Goal: Task Accomplishment & Management: Manage account settings

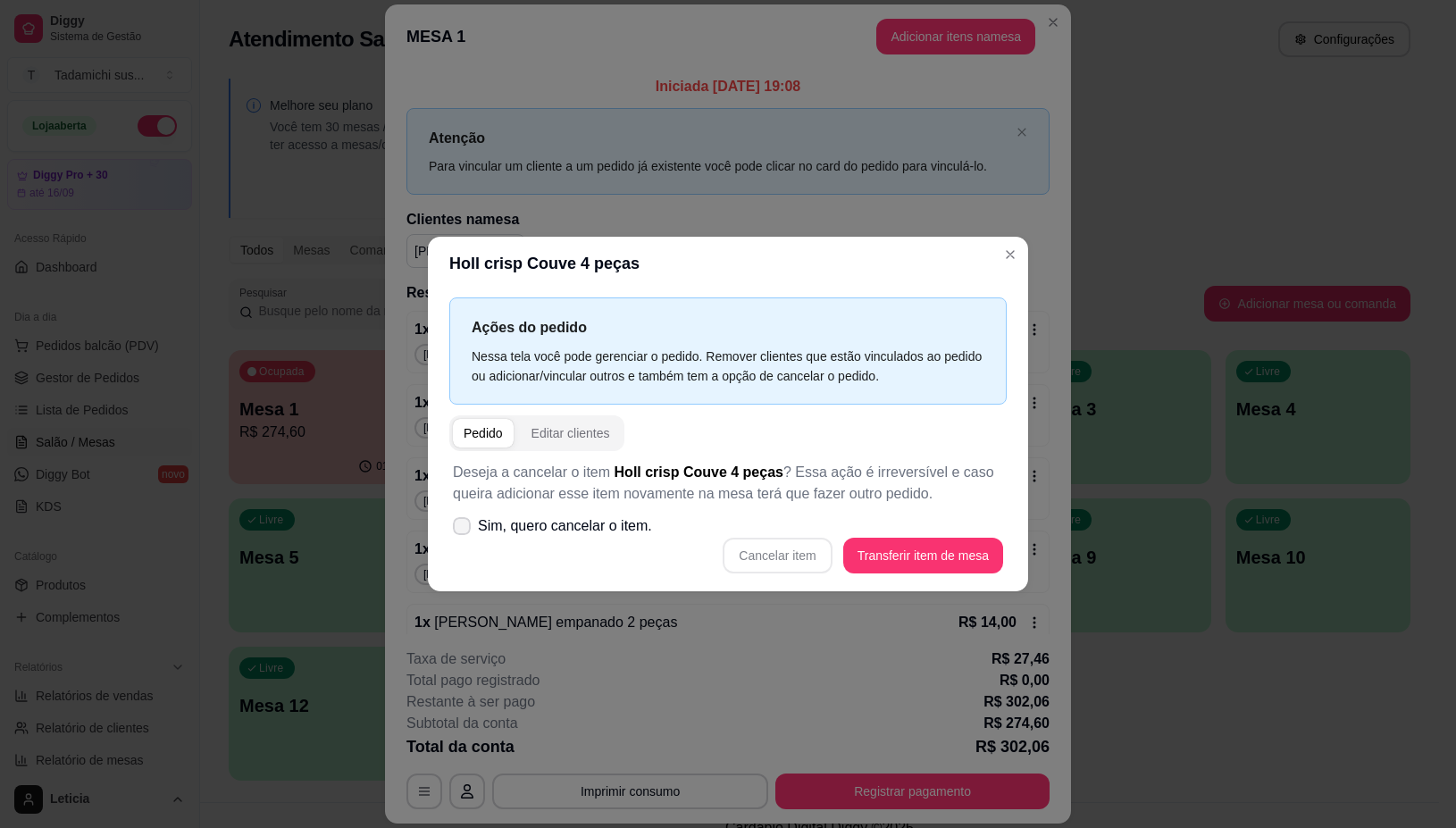
checkbox input "true"
click at [775, 553] on button "Cancelar item" at bounding box center [776, 555] width 106 height 35
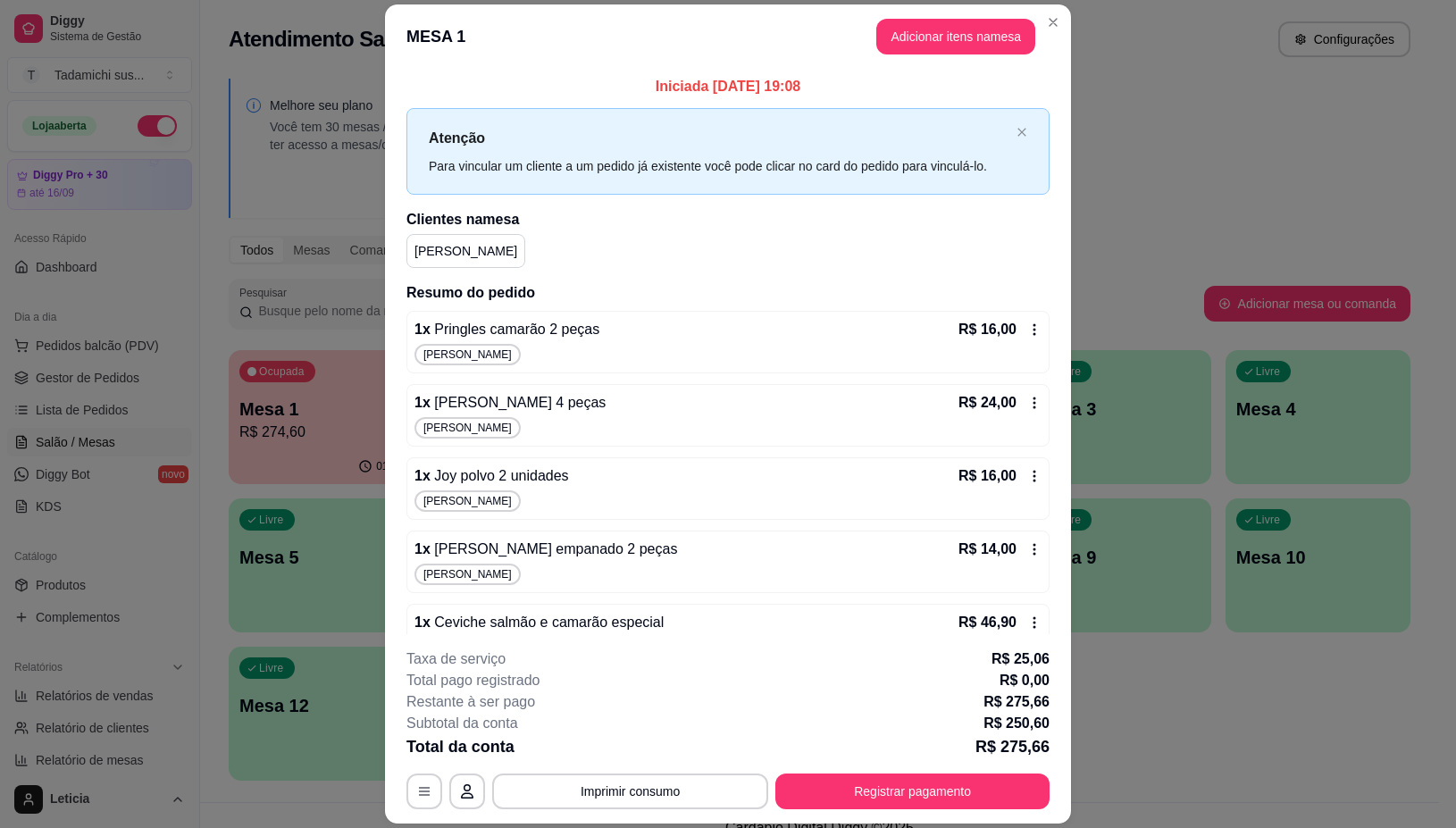
click at [1027, 332] on icon at bounding box center [1034, 329] width 14 height 14
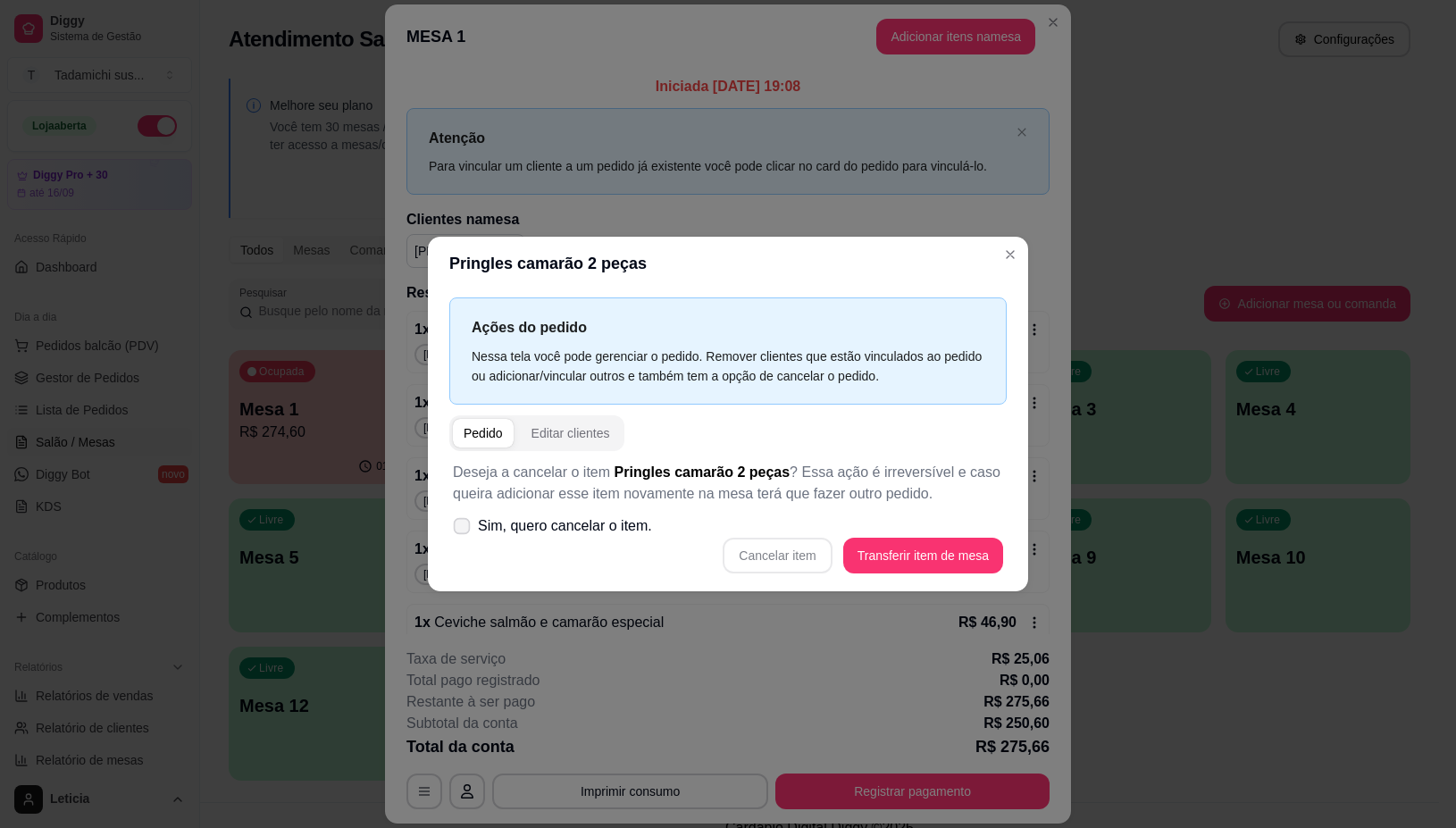
click at [461, 523] on icon at bounding box center [461, 526] width 14 height 10
click at [461, 528] on input "Sim, quero cancelar o item." at bounding box center [457, 534] width 12 height 12
checkbox input "true"
click at [761, 554] on button "Cancelar item" at bounding box center [776, 555] width 106 height 35
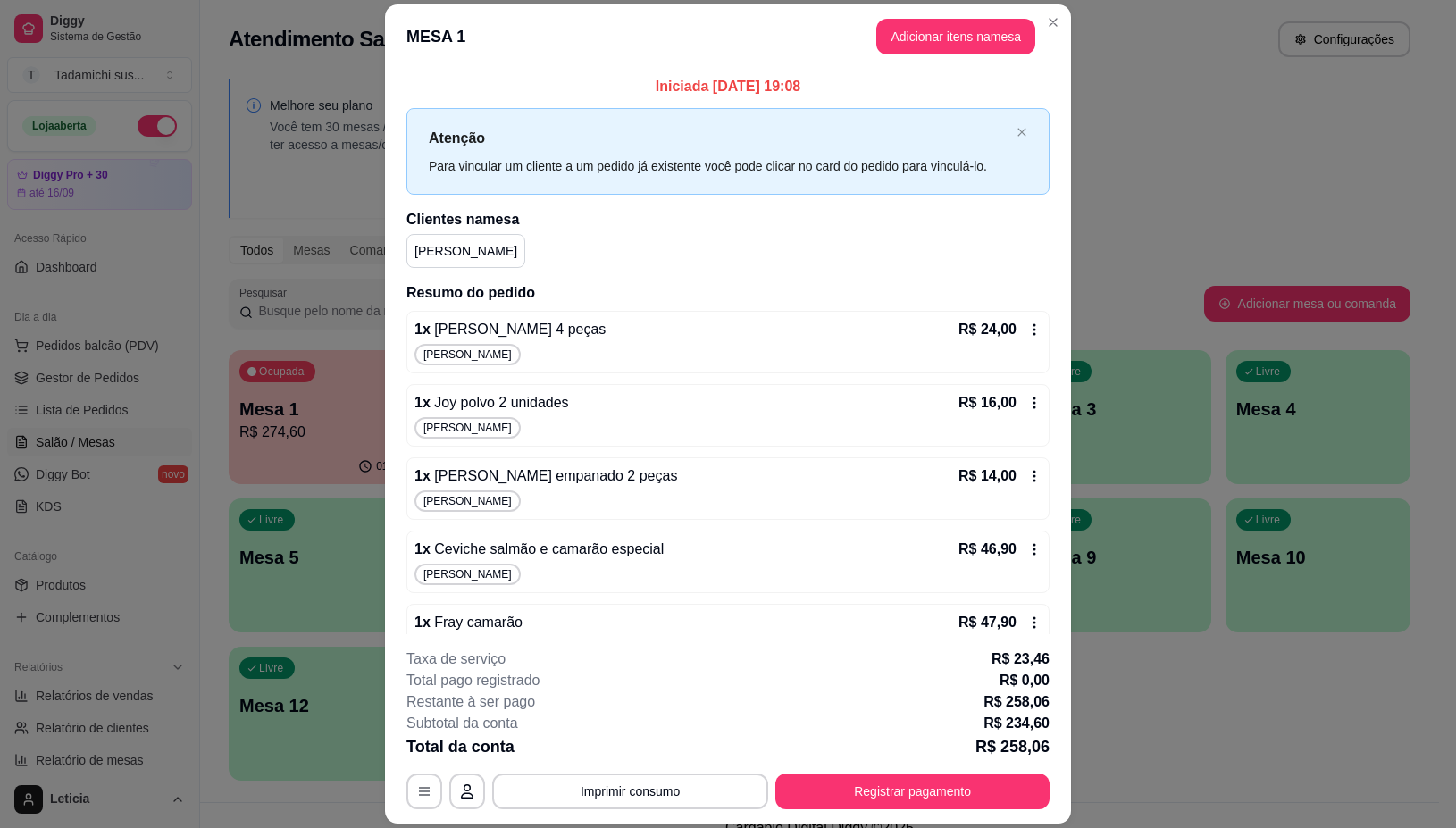
click at [1027, 327] on icon at bounding box center [1034, 329] width 14 height 14
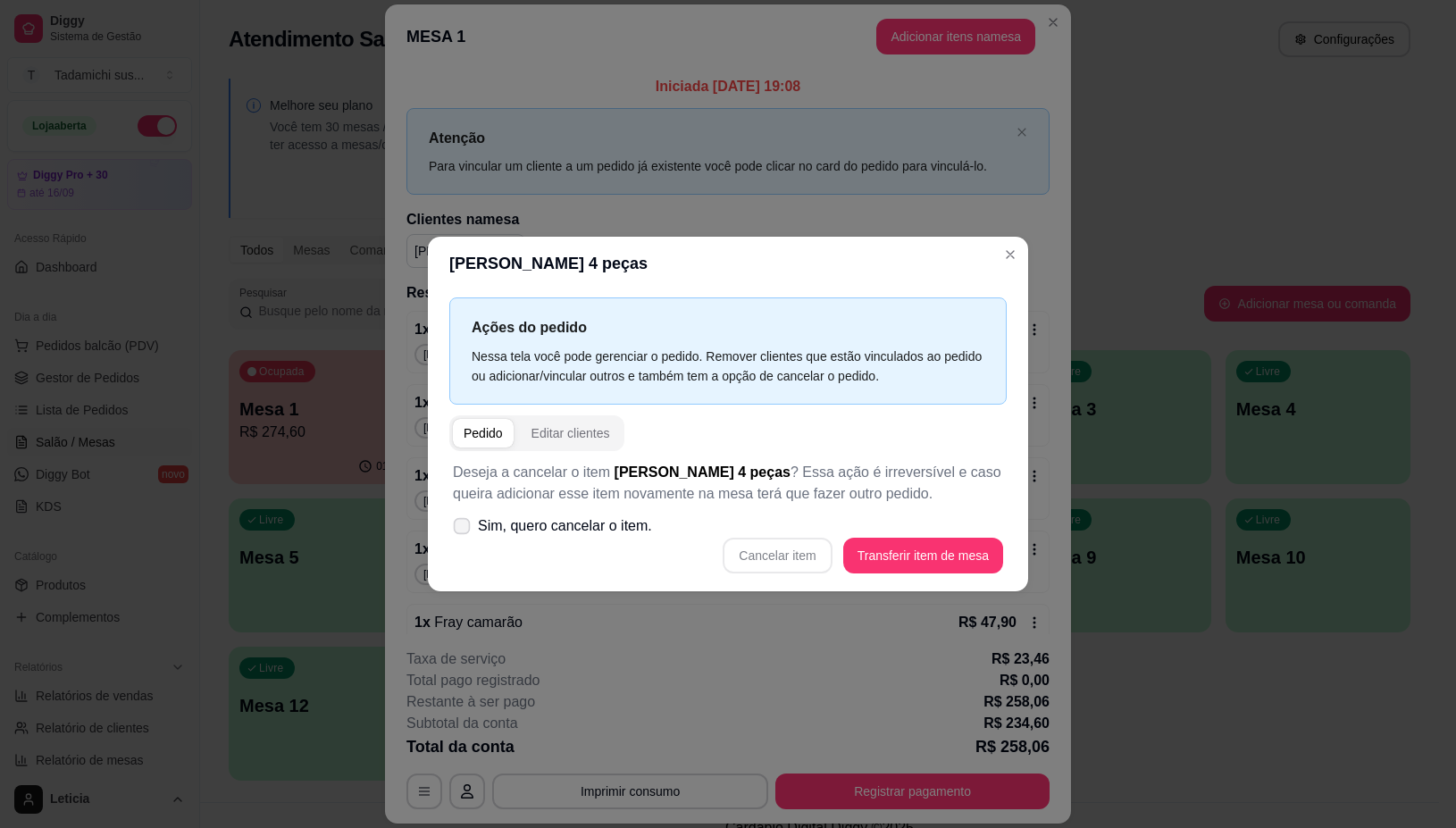
click at [468, 527] on icon at bounding box center [461, 526] width 14 height 10
click at [464, 528] on input "Sim, quero cancelar o item." at bounding box center [457, 534] width 12 height 12
checkbox input "true"
click at [787, 554] on button "Cancelar item" at bounding box center [776, 555] width 109 height 36
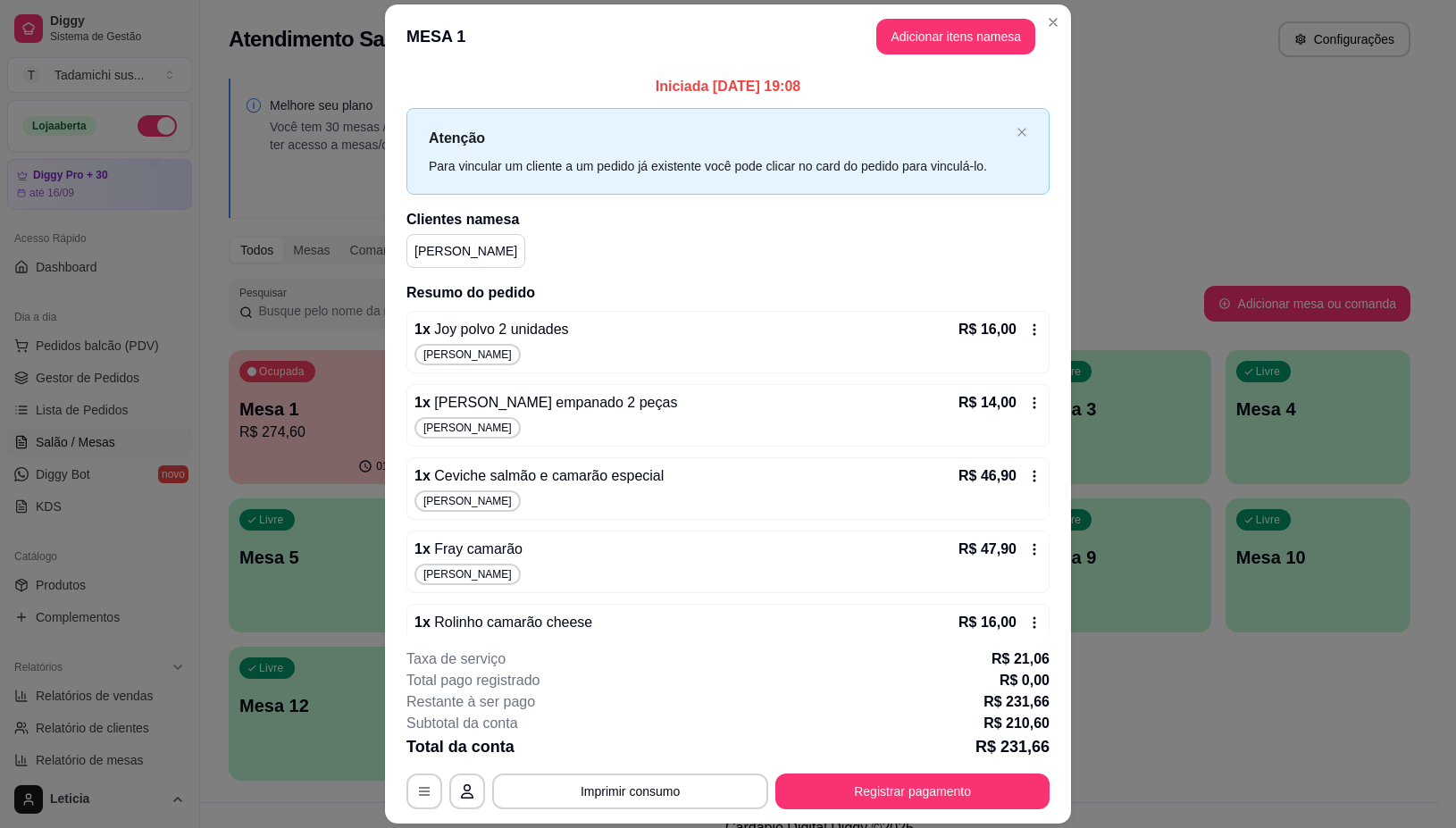
click at [993, 333] on div "R$ 16,00" at bounding box center [1000, 329] width 83 height 21
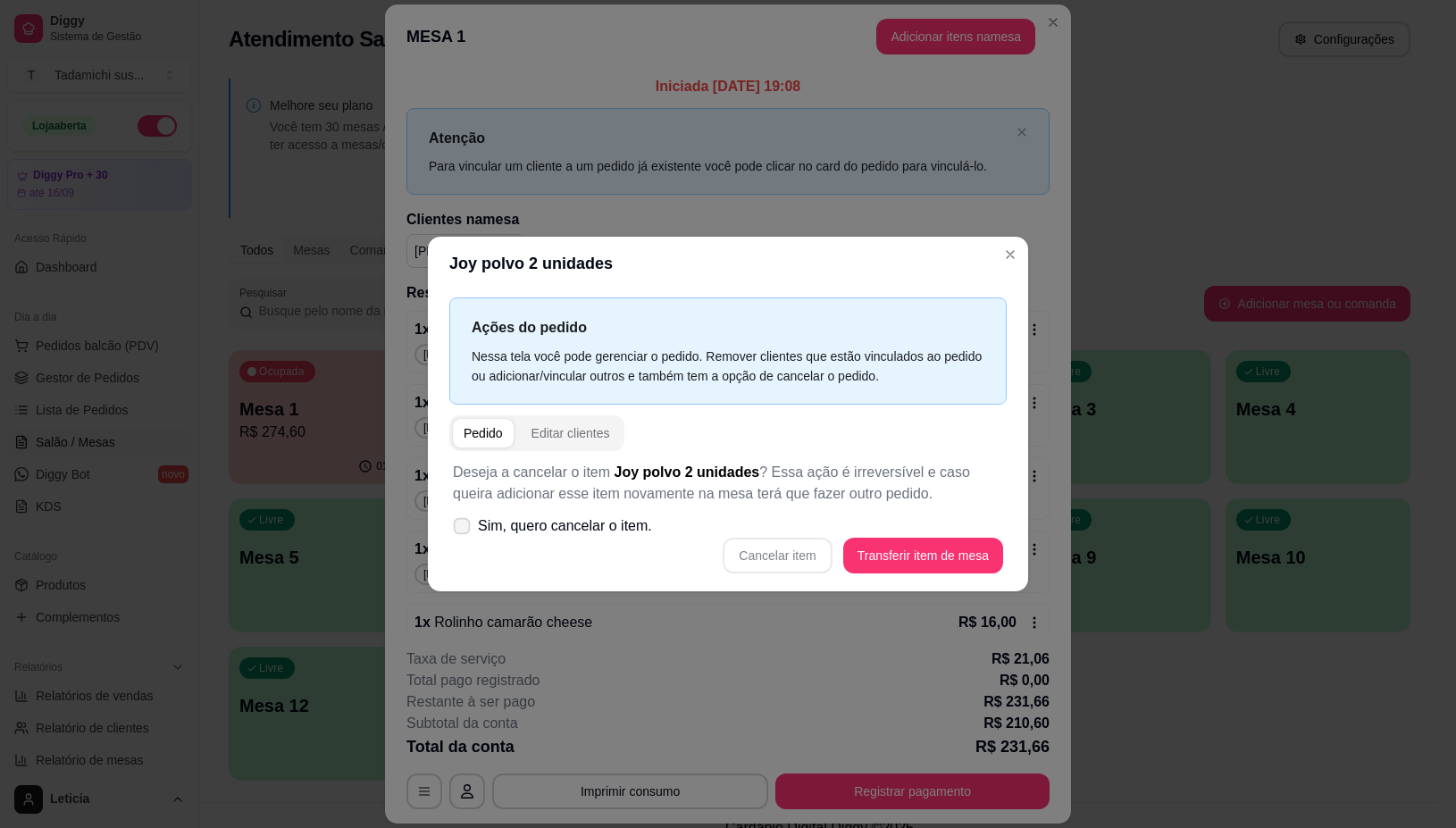
click at [461, 527] on icon at bounding box center [461, 526] width 14 height 10
click at [461, 528] on input "Sim, quero cancelar o item." at bounding box center [457, 534] width 12 height 12
checkbox input "true"
click at [798, 554] on button "Cancelar item" at bounding box center [776, 555] width 109 height 36
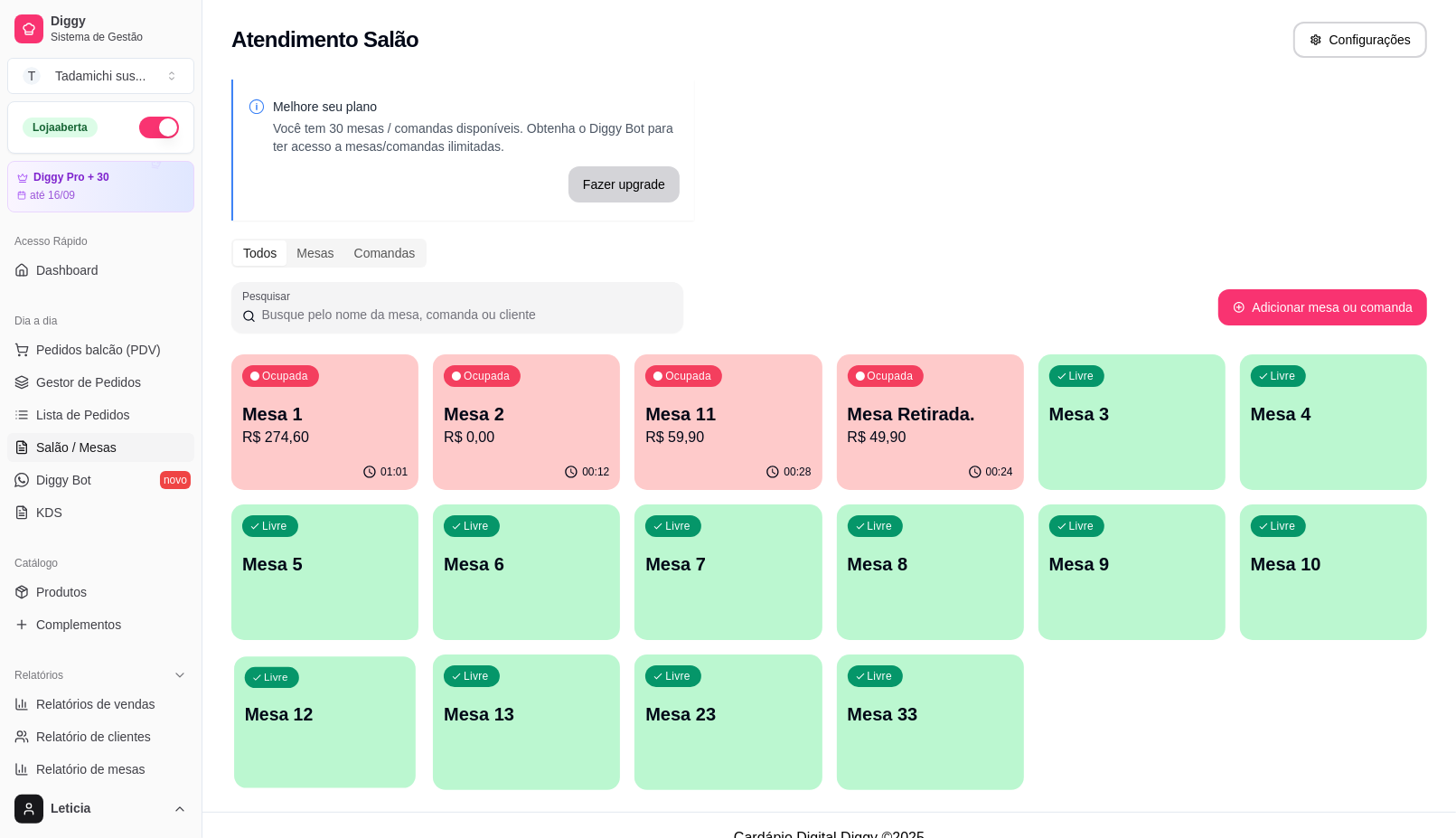
click at [350, 733] on div "Livre Mesa 12" at bounding box center [325, 711] width 182 height 110
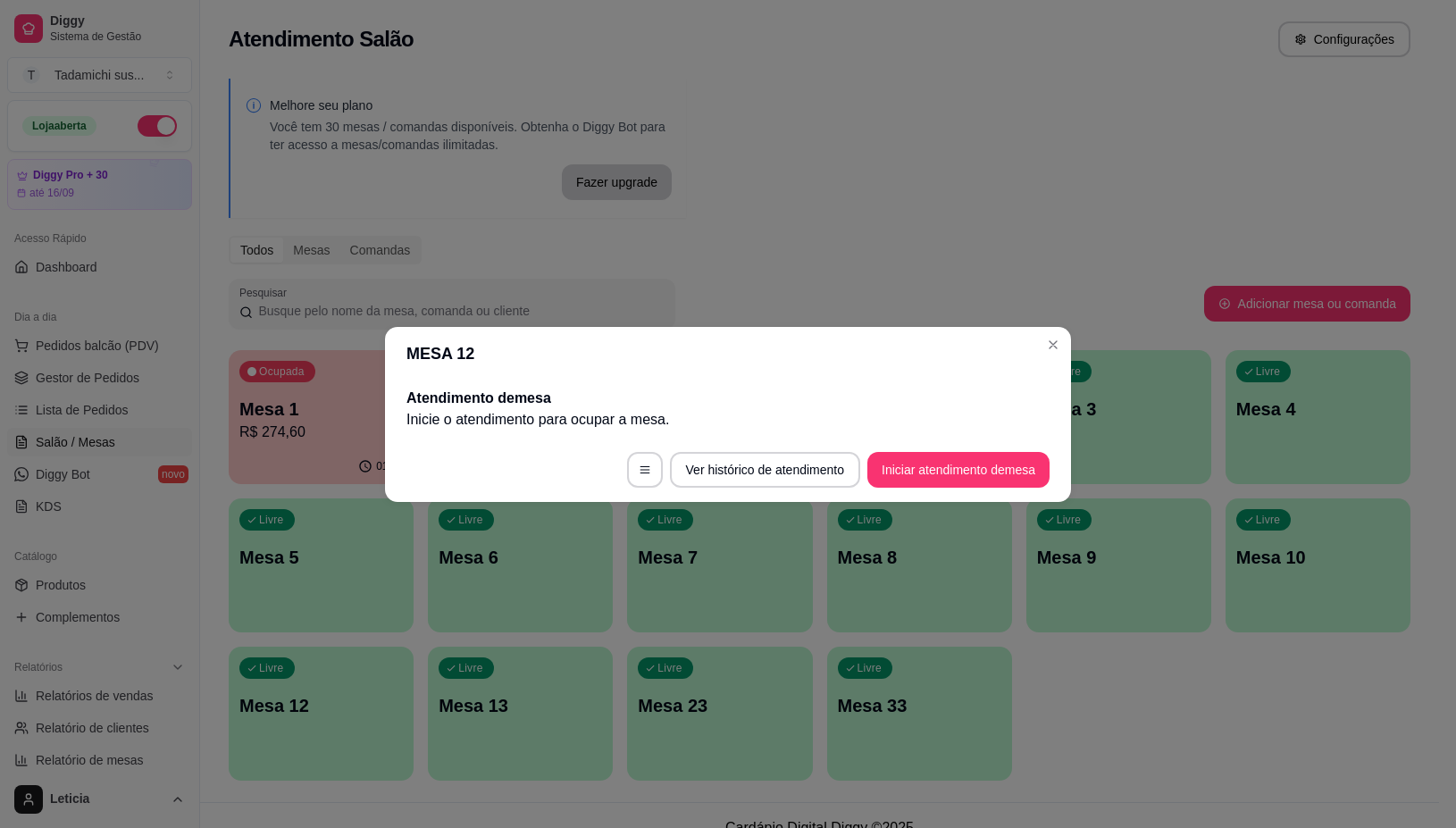
click at [906, 500] on footer "Ver histórico de atendimento Iniciar atendimento de mesa" at bounding box center [728, 470] width 686 height 65
click at [907, 489] on footer "Ver histórico de atendimento Iniciar atendimento de mesa" at bounding box center [728, 470] width 686 height 65
click at [902, 478] on button "Iniciar atendimento de mesa" at bounding box center [958, 469] width 183 height 36
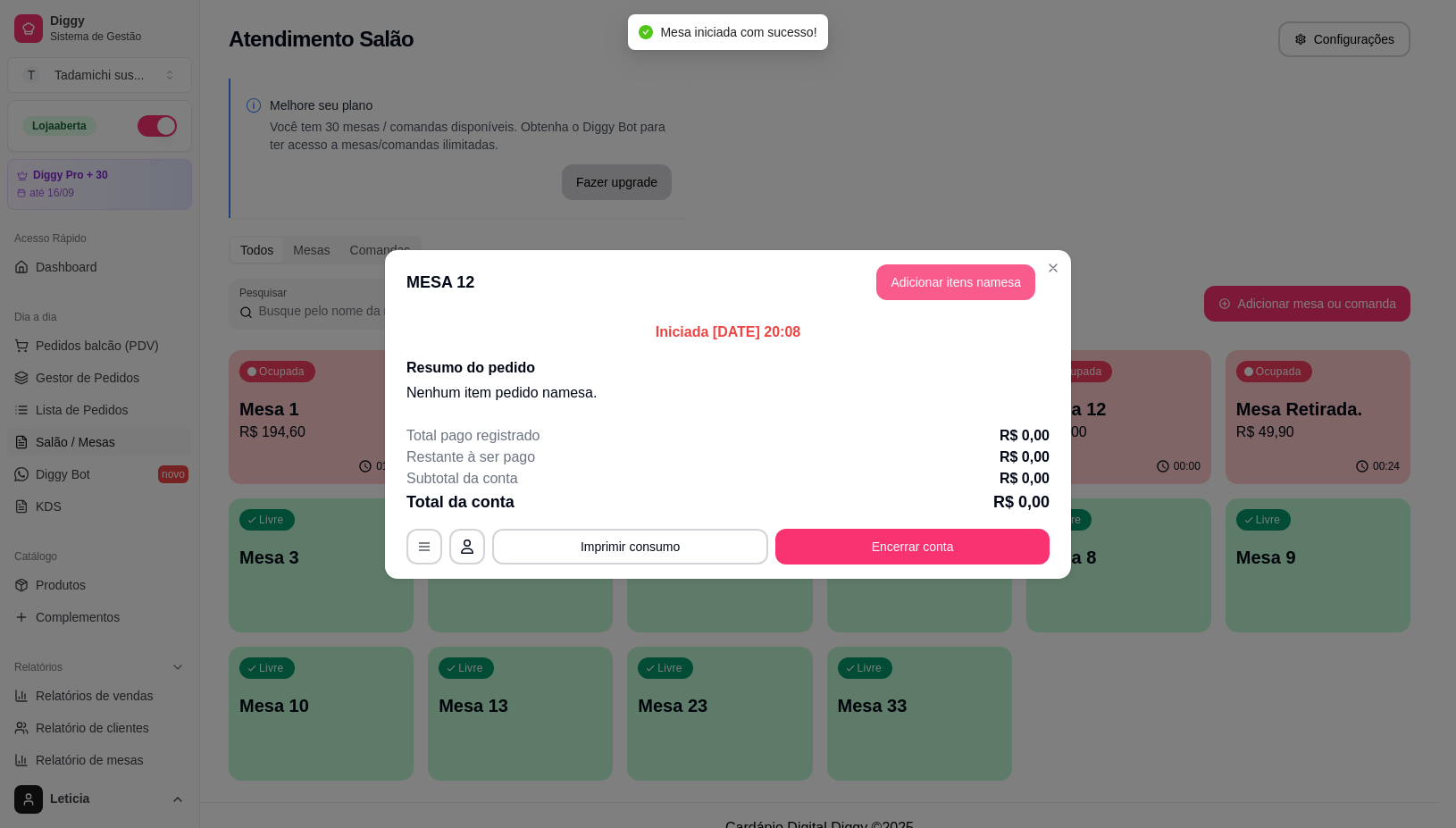
click at [974, 295] on button "Adicionar itens na mesa" at bounding box center [955, 282] width 159 height 36
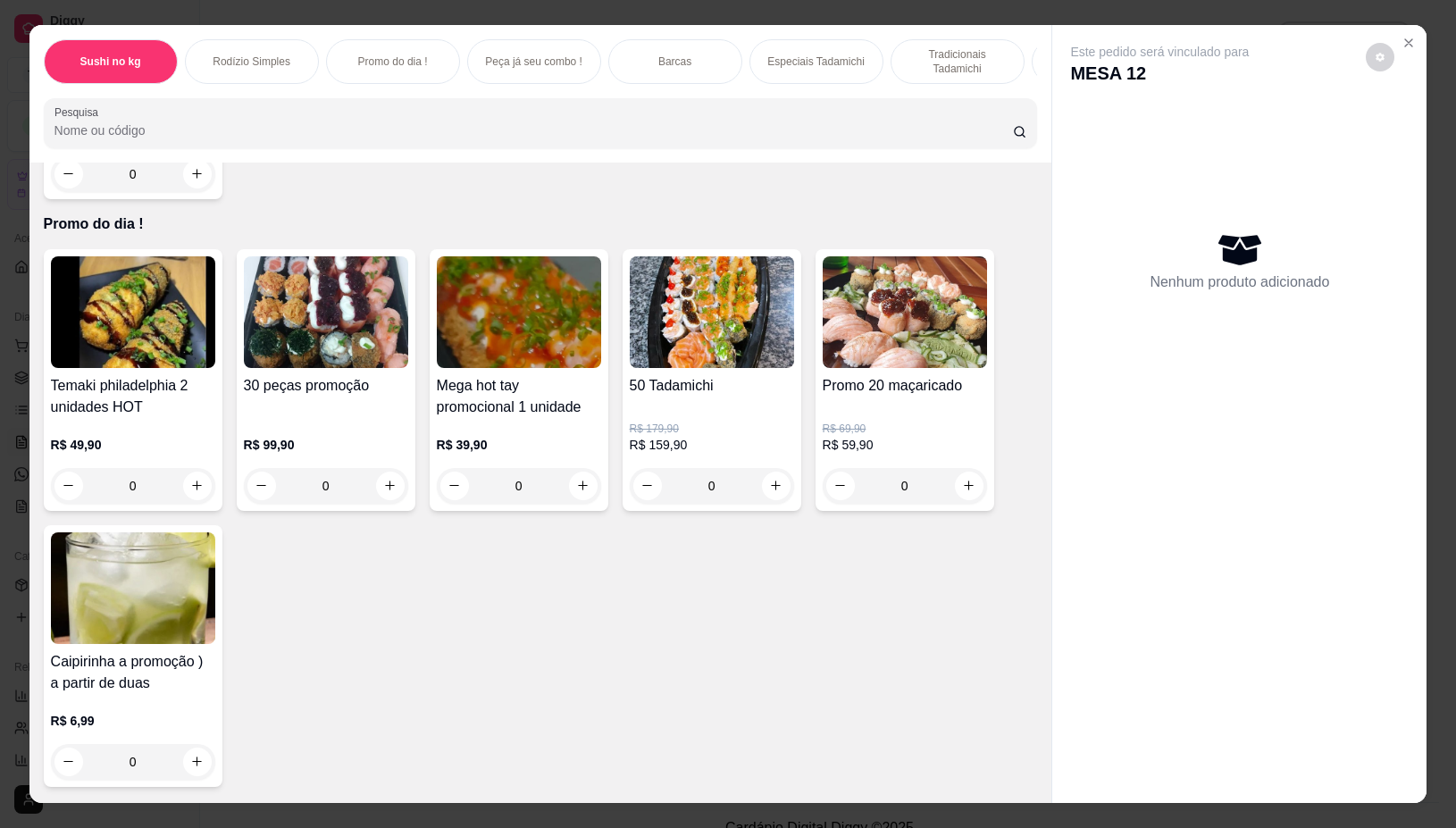
scroll to position [893, 0]
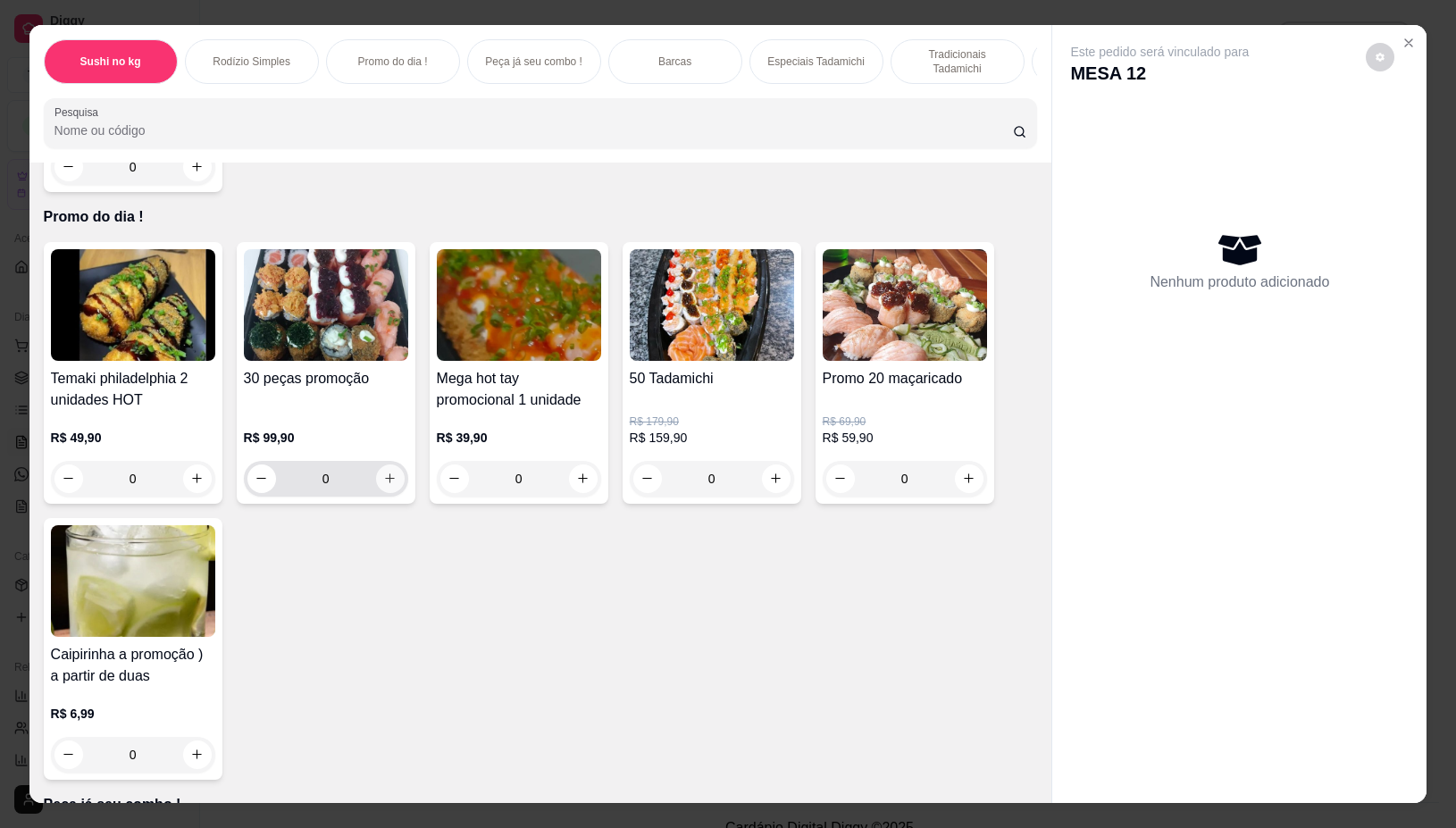
click at [385, 485] on icon "increase-product-quantity" at bounding box center [389, 478] width 14 height 14
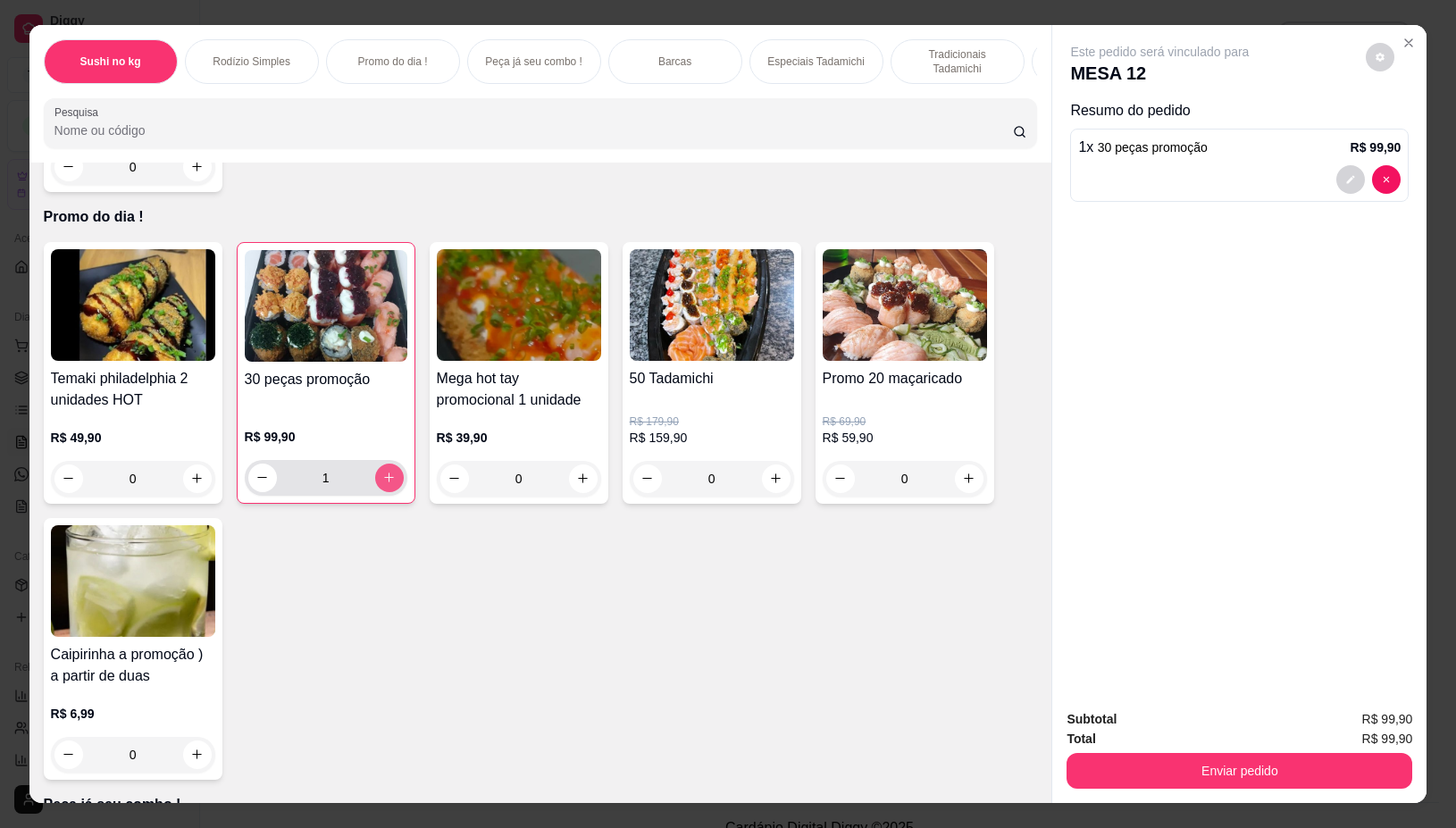
type input "1"
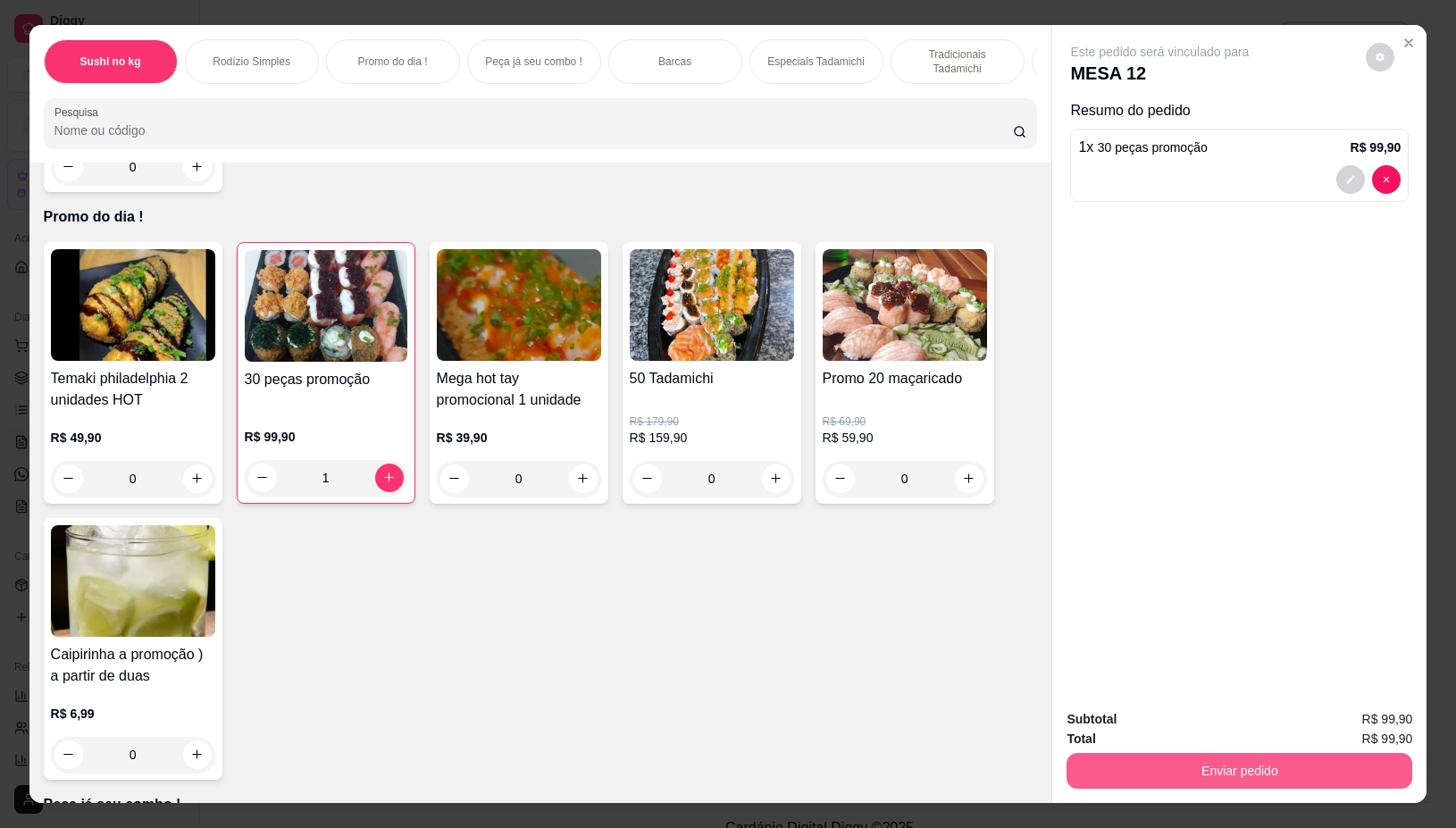
click at [1153, 752] on button "Enviar pedido" at bounding box center [1238, 770] width 346 height 36
click at [1163, 721] on button "Não registrar e enviar pedido" at bounding box center [1178, 718] width 185 height 34
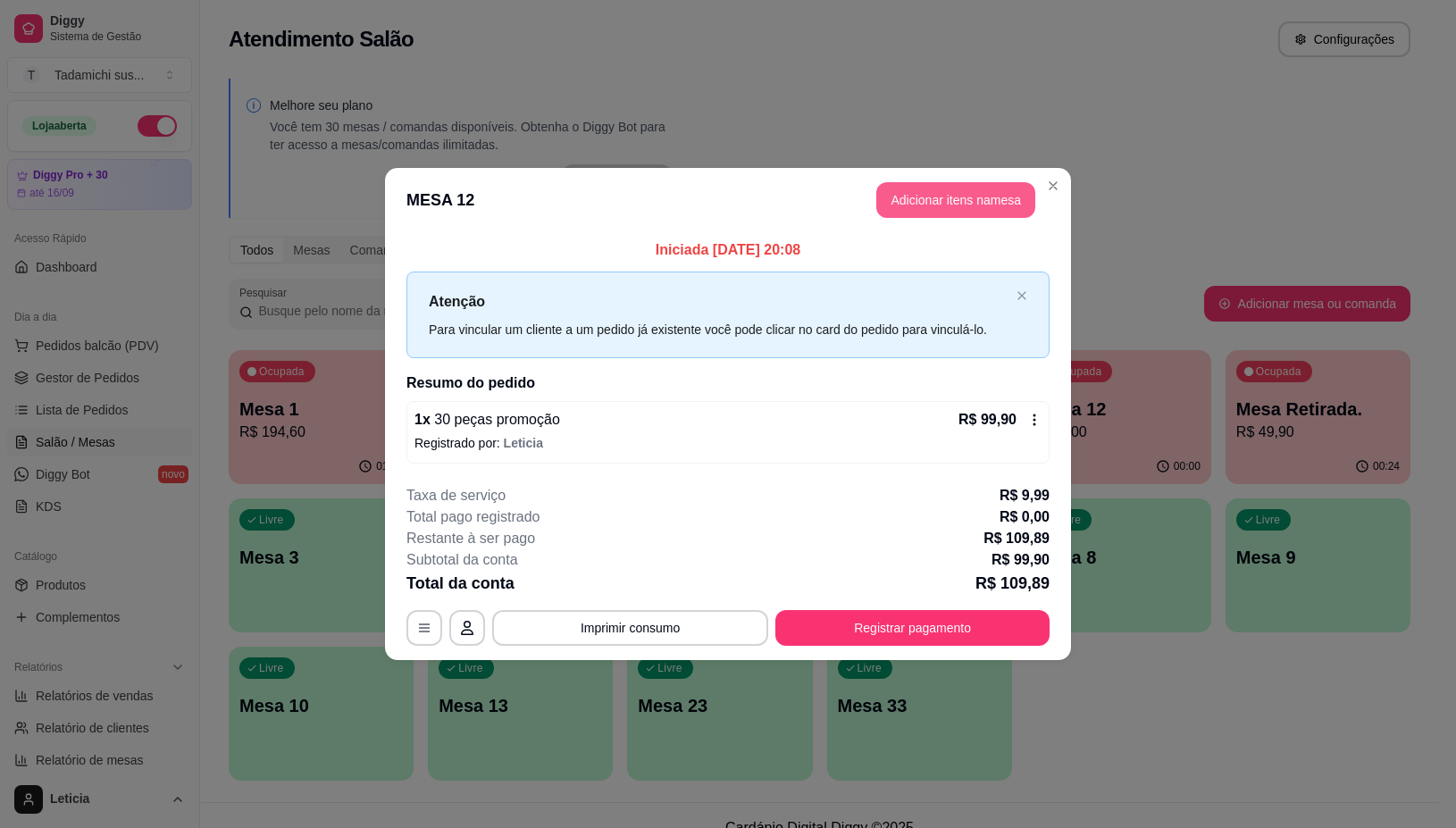
click at [936, 201] on button "Adicionar itens na mesa" at bounding box center [955, 200] width 159 height 36
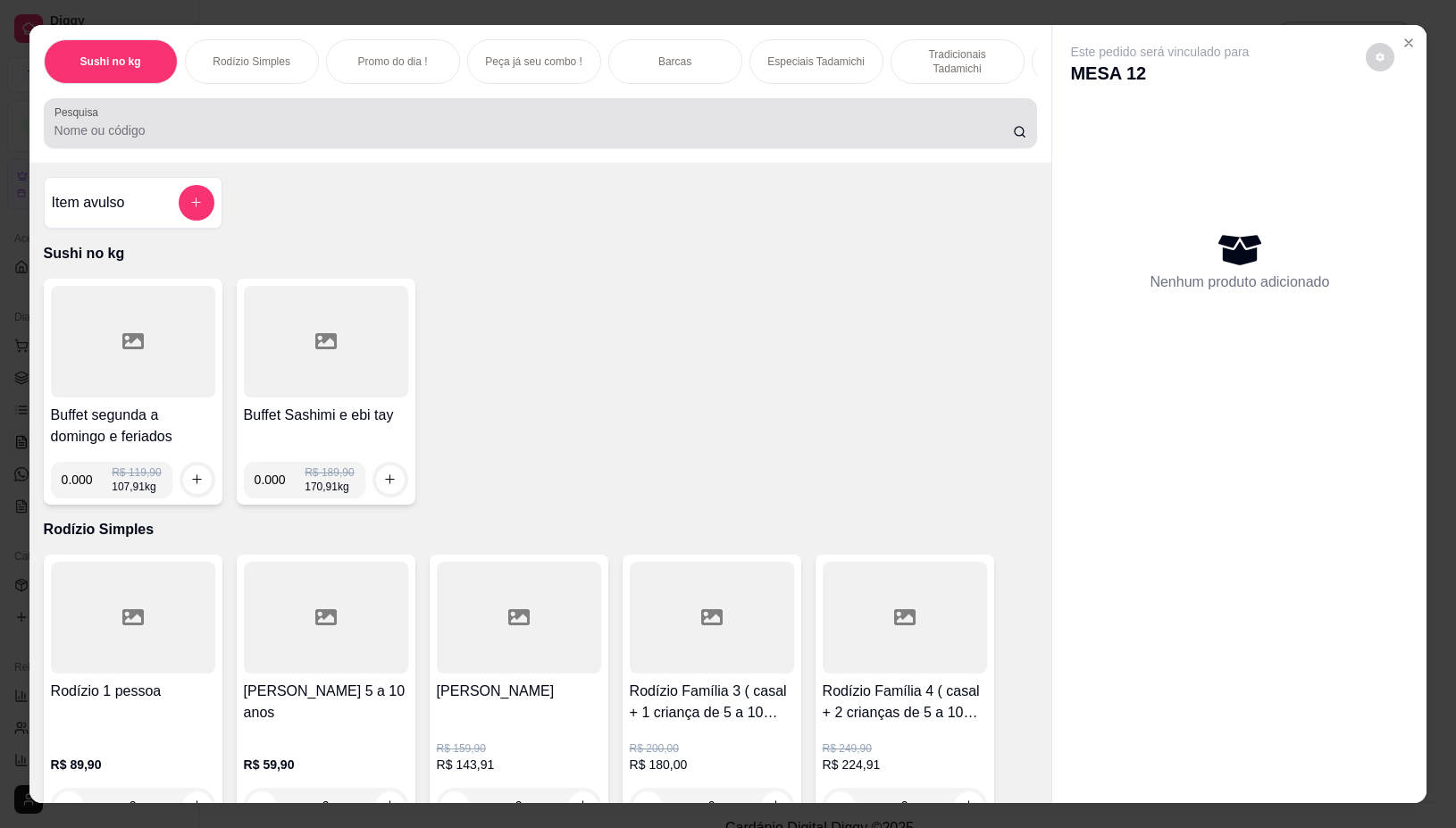
click at [716, 131] on input "Pesquisa" at bounding box center [533, 130] width 958 height 18
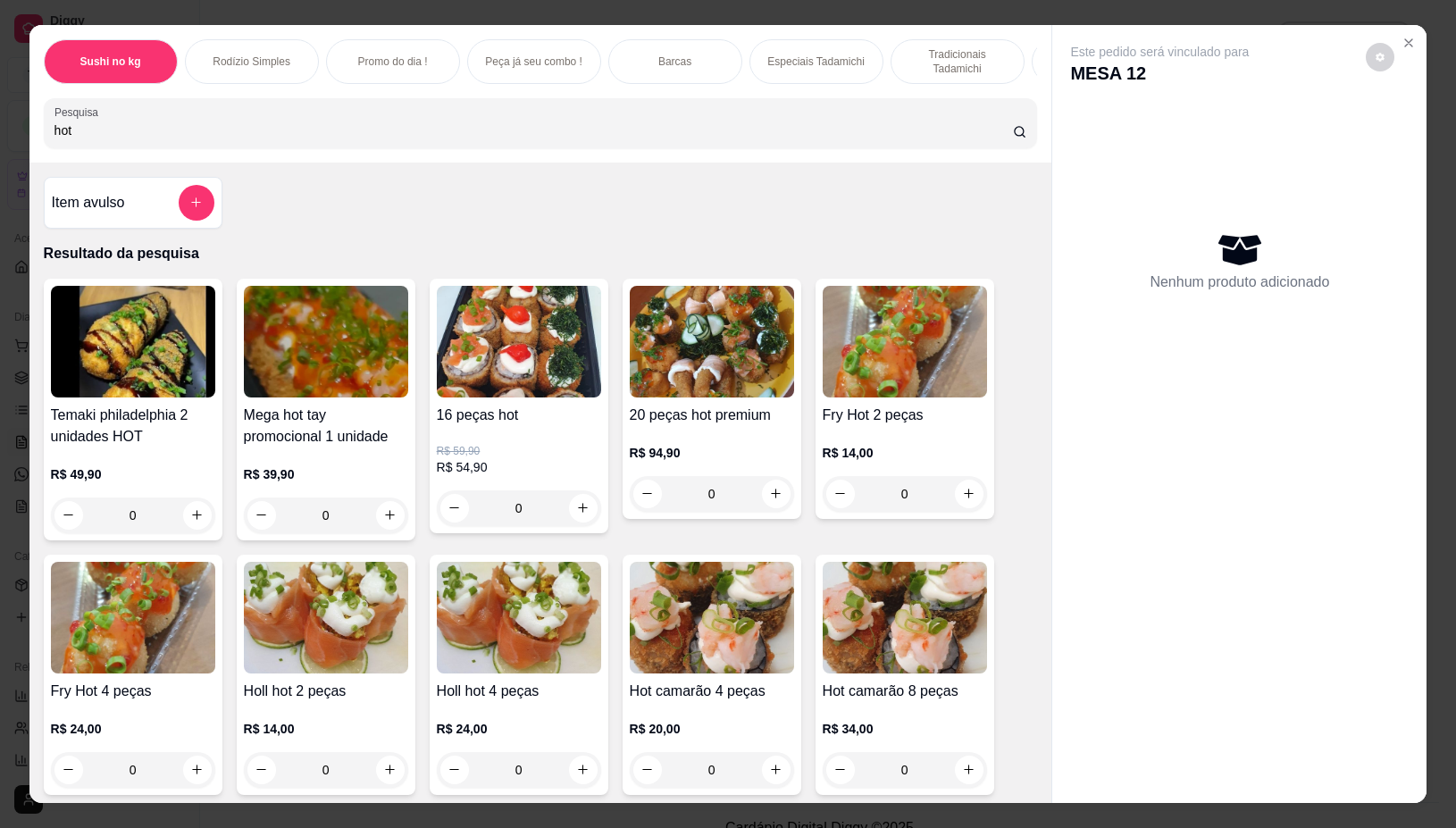
scroll to position [223, 0]
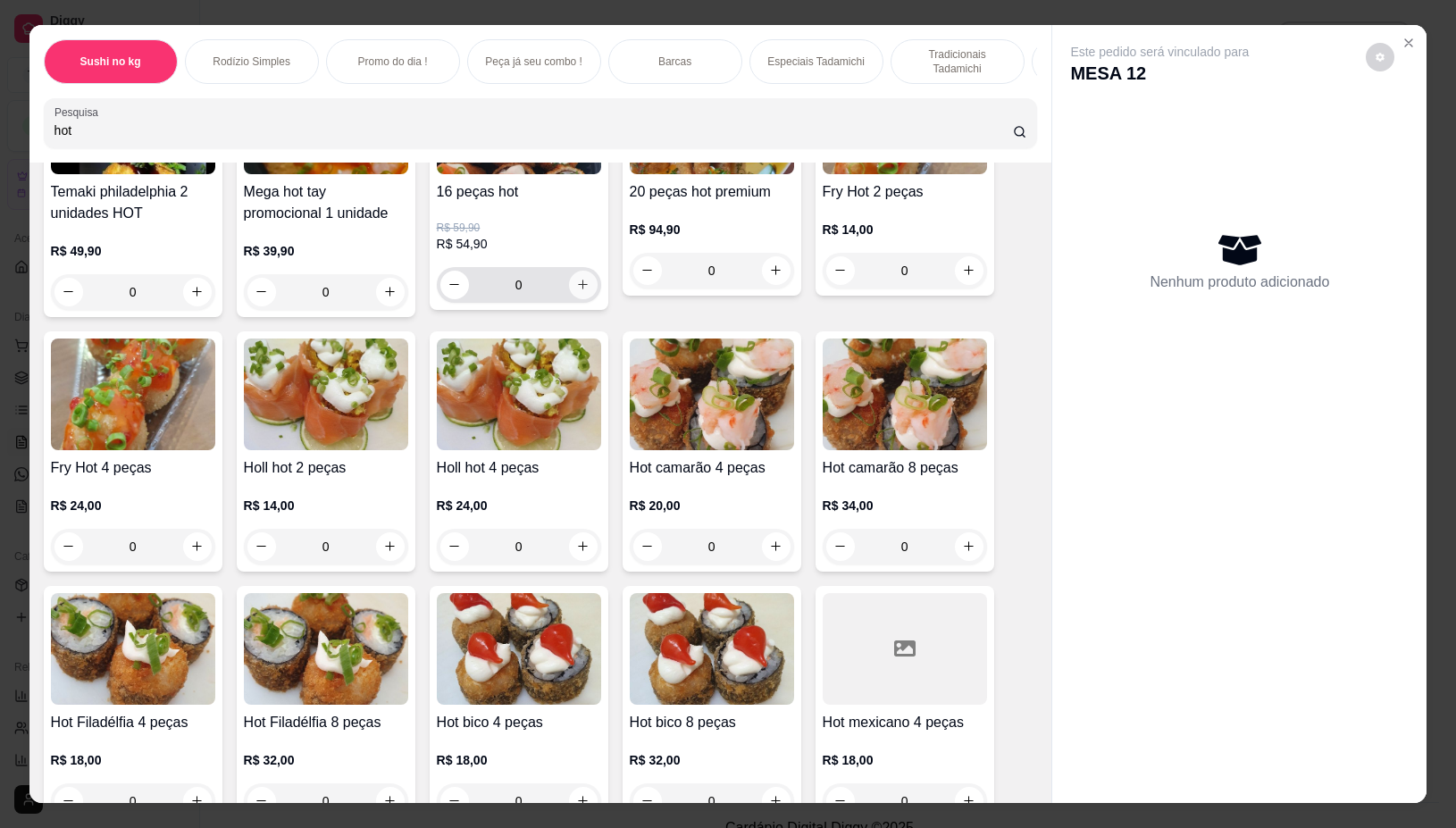
type input "hot"
click at [580, 292] on icon "increase-product-quantity" at bounding box center [583, 285] width 14 height 14
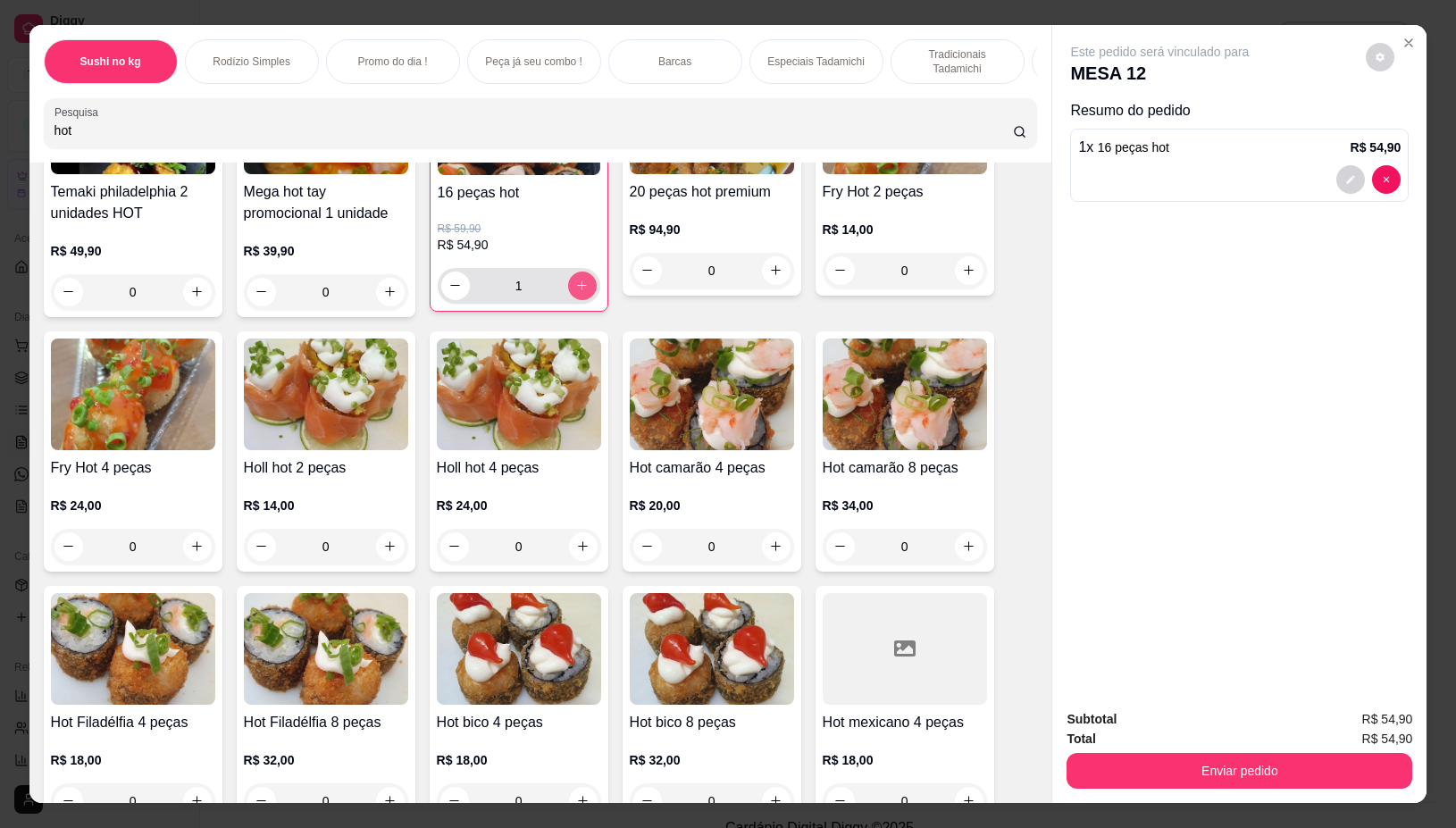
type input "1"
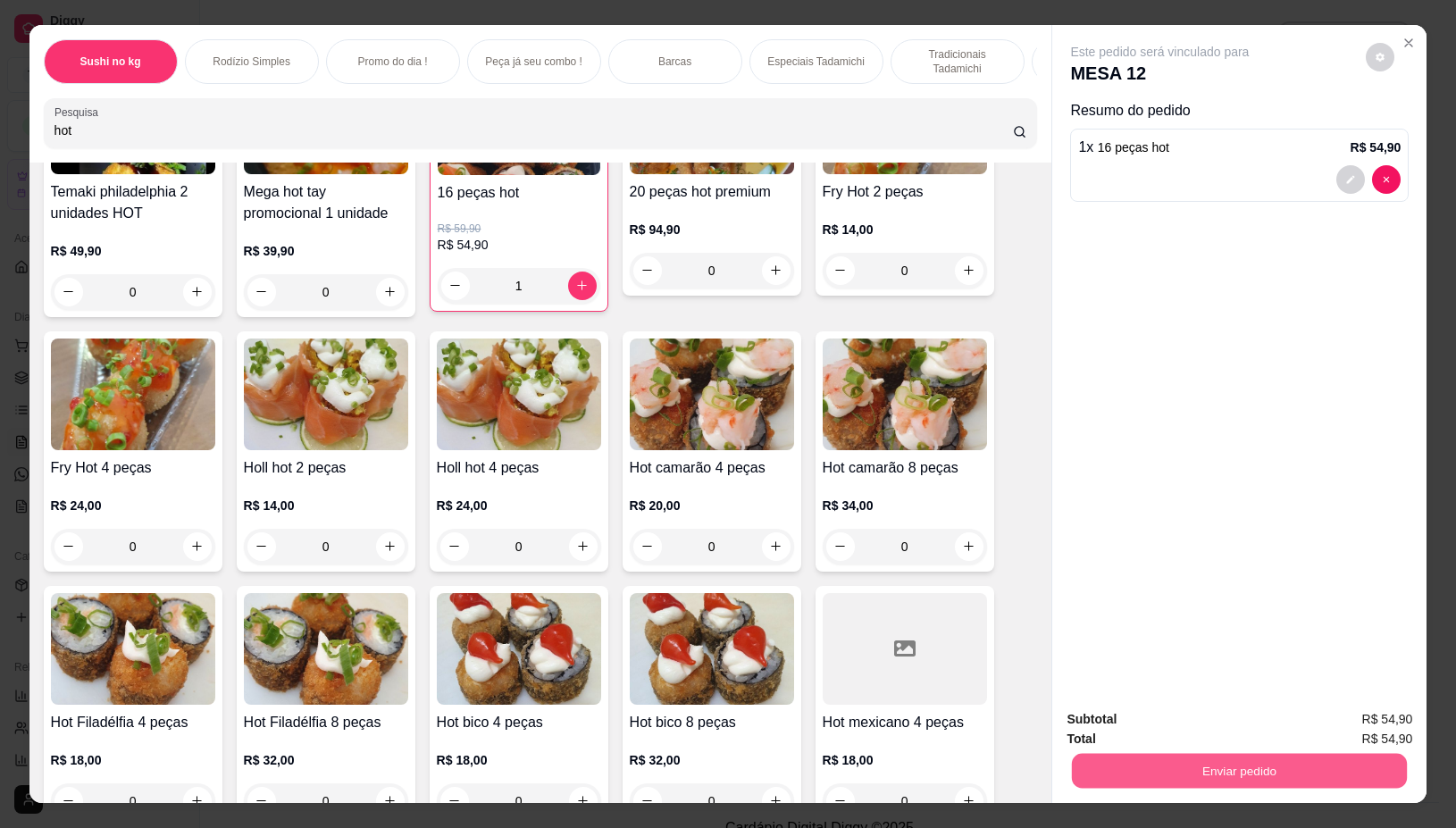
click at [1238, 753] on button "Enviar pedido" at bounding box center [1238, 771] width 335 height 35
click at [1203, 726] on button "Não registrar e enviar pedido" at bounding box center [1178, 718] width 185 height 34
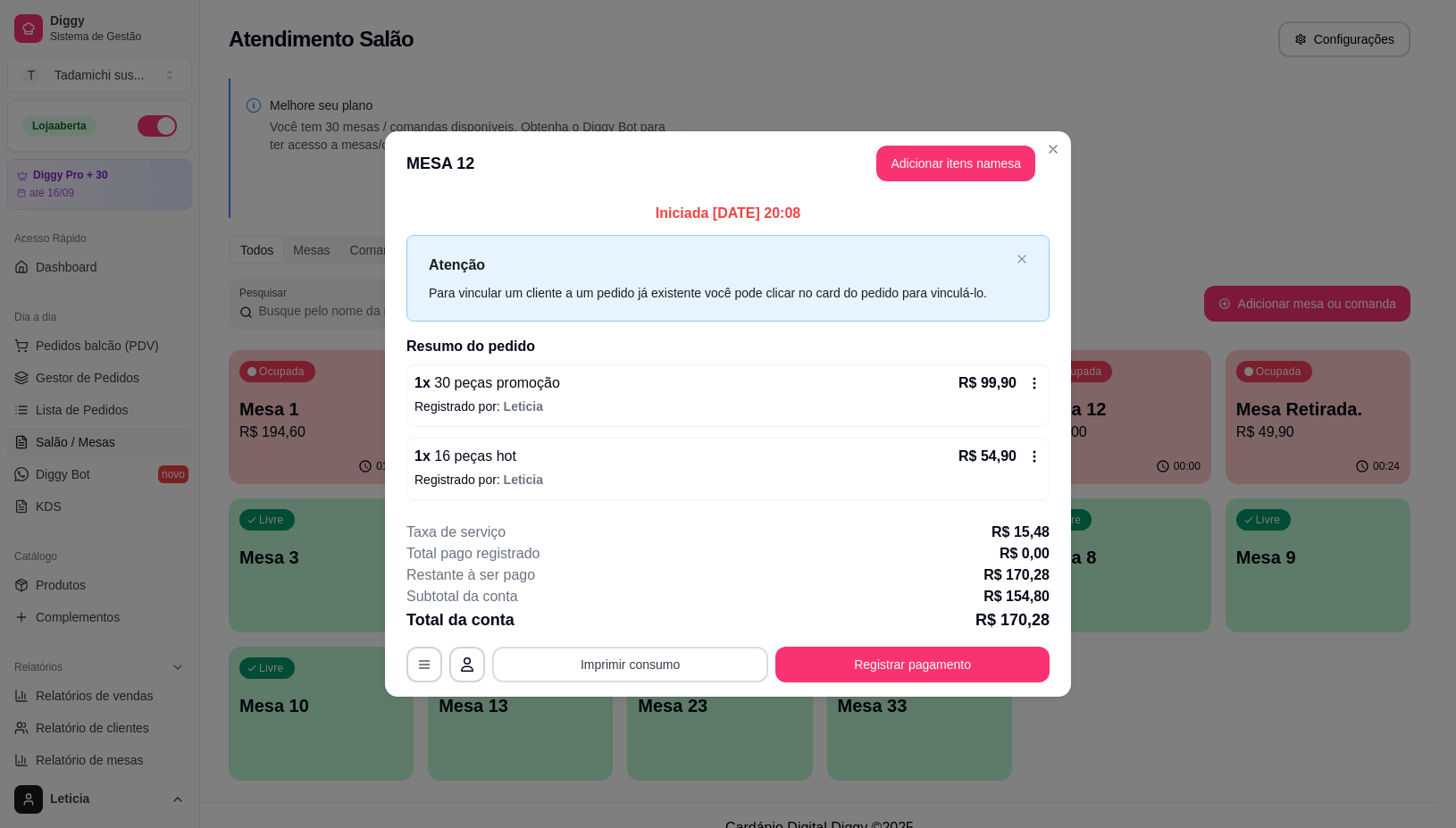
click at [623, 662] on button "Imprimir consumo" at bounding box center [630, 664] width 276 height 36
click at [643, 589] on button "IMPRESSORA" at bounding box center [635, 588] width 133 height 28
click at [1002, 154] on button "Adicionar itens na mesa" at bounding box center [955, 163] width 159 height 36
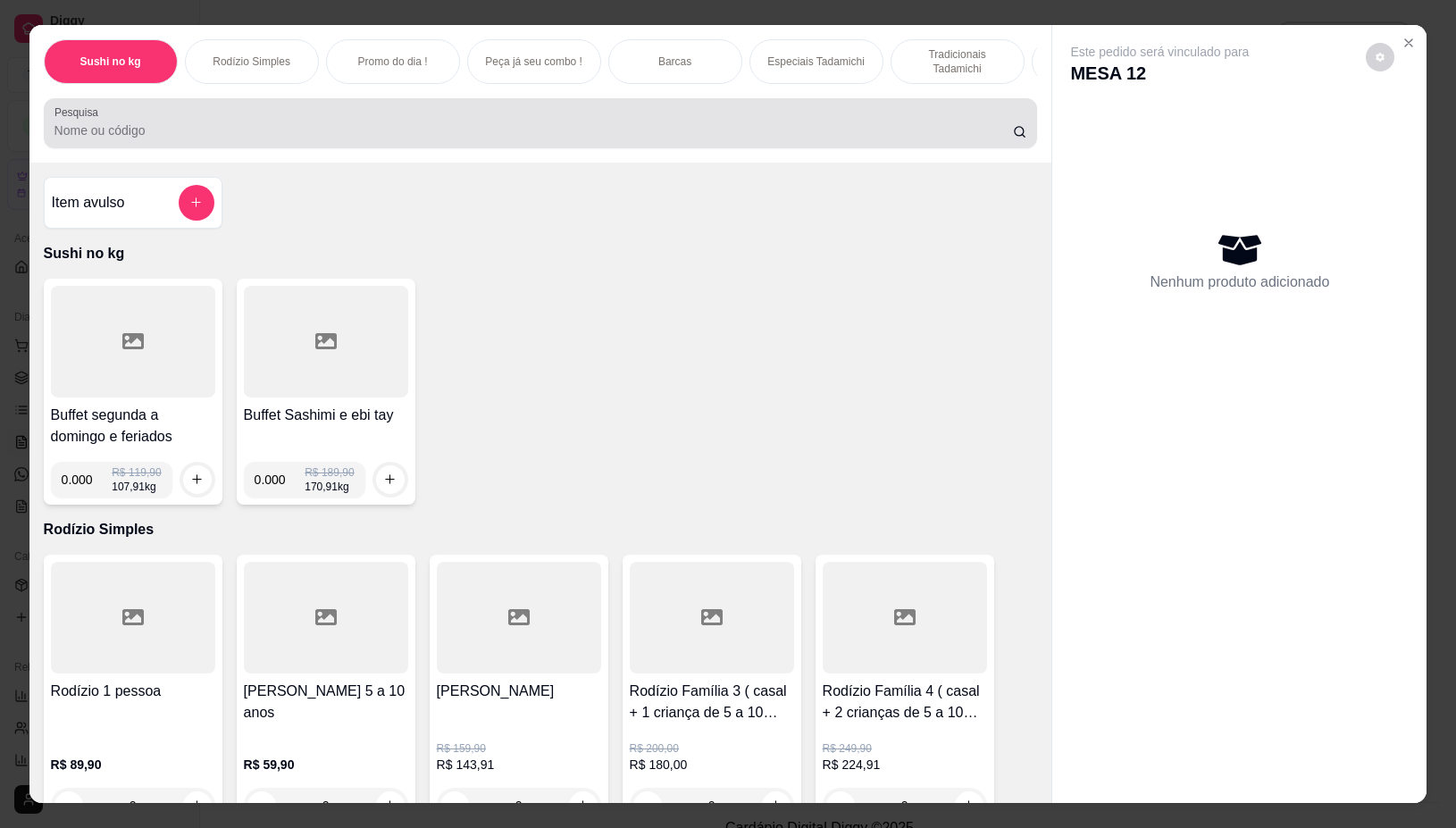
click at [820, 139] on input "Pesquisa" at bounding box center [533, 130] width 958 height 18
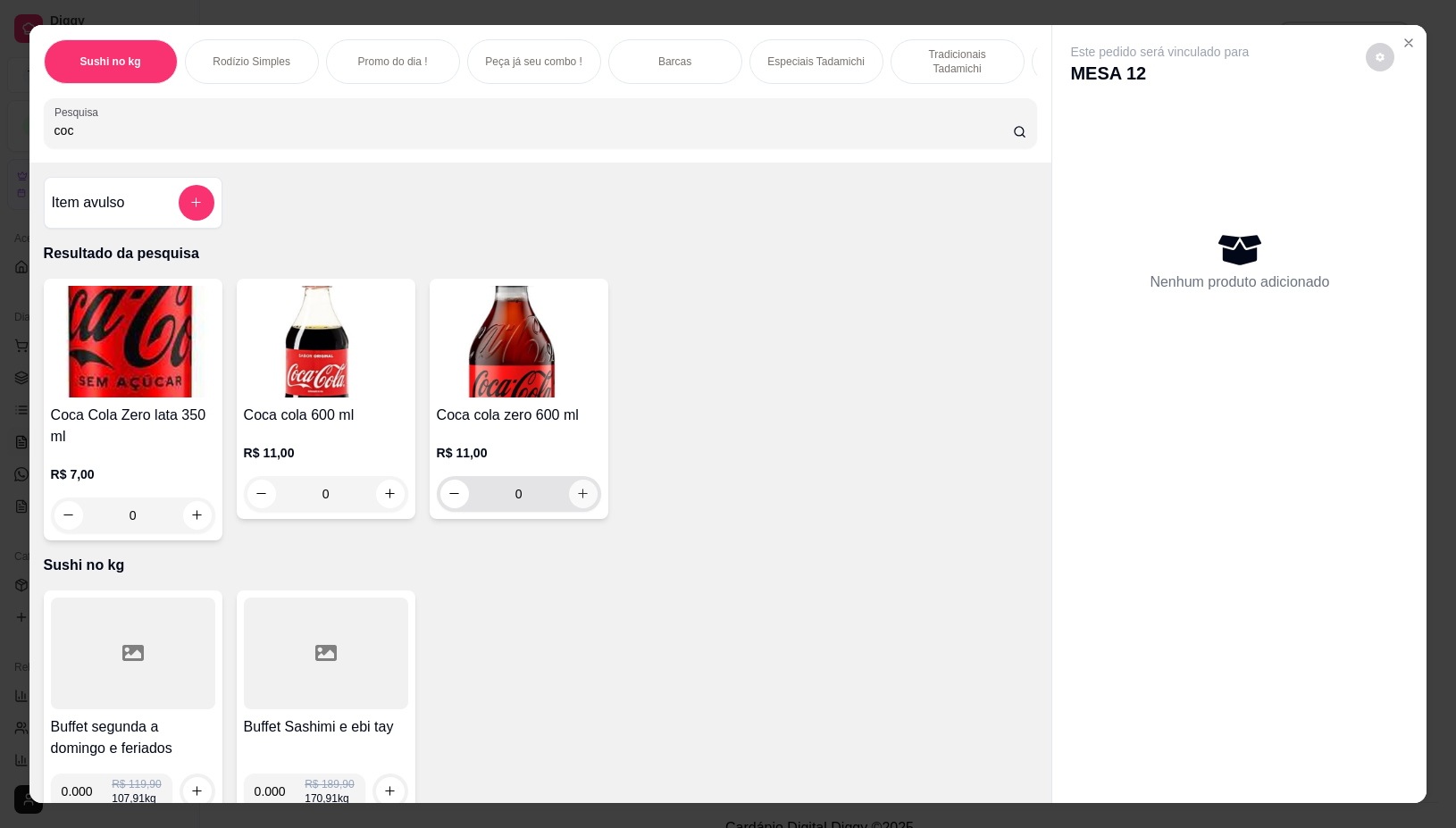
type input "coc"
click at [576, 500] on icon "increase-product-quantity" at bounding box center [583, 493] width 14 height 14
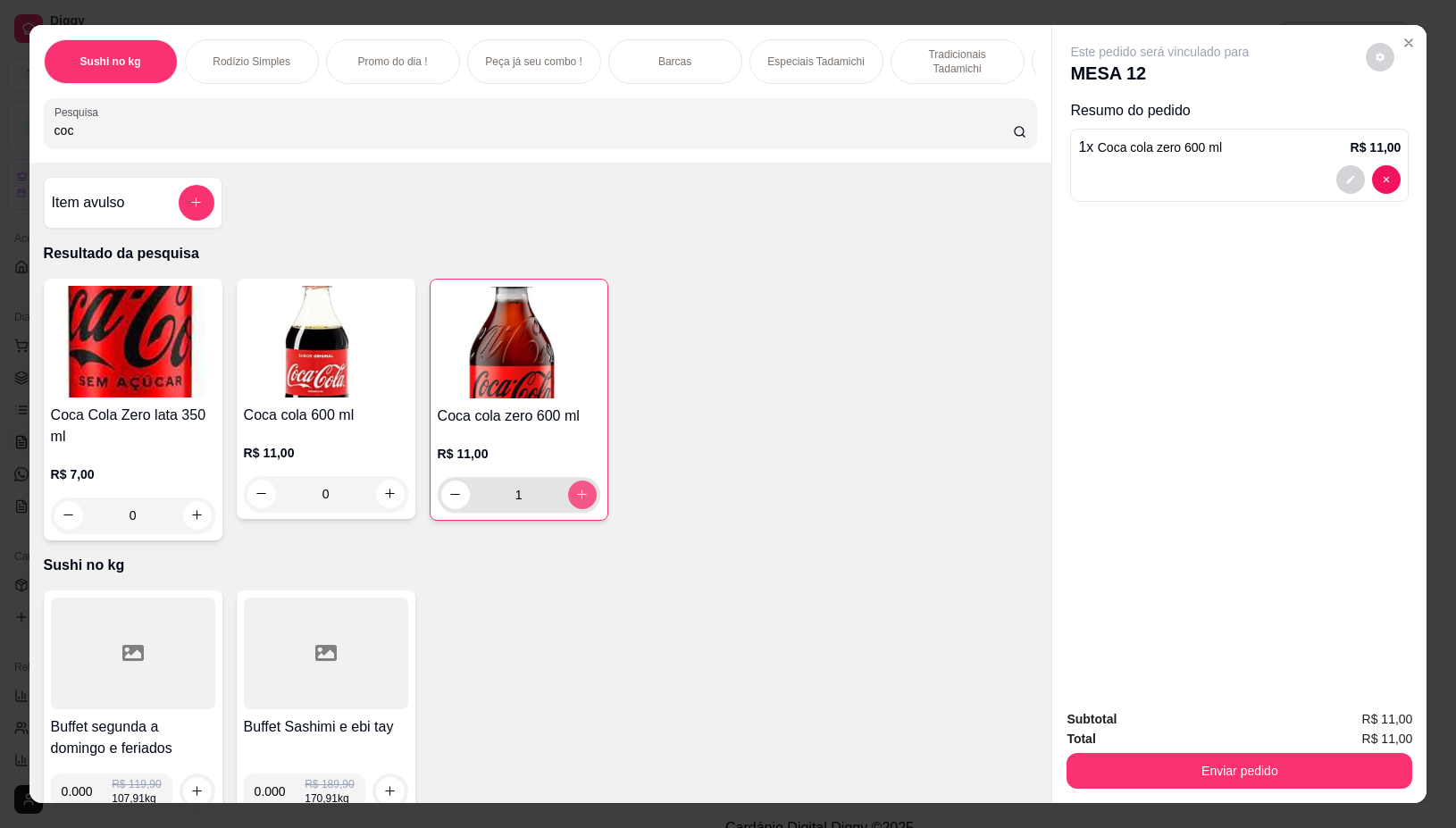
type input "1"
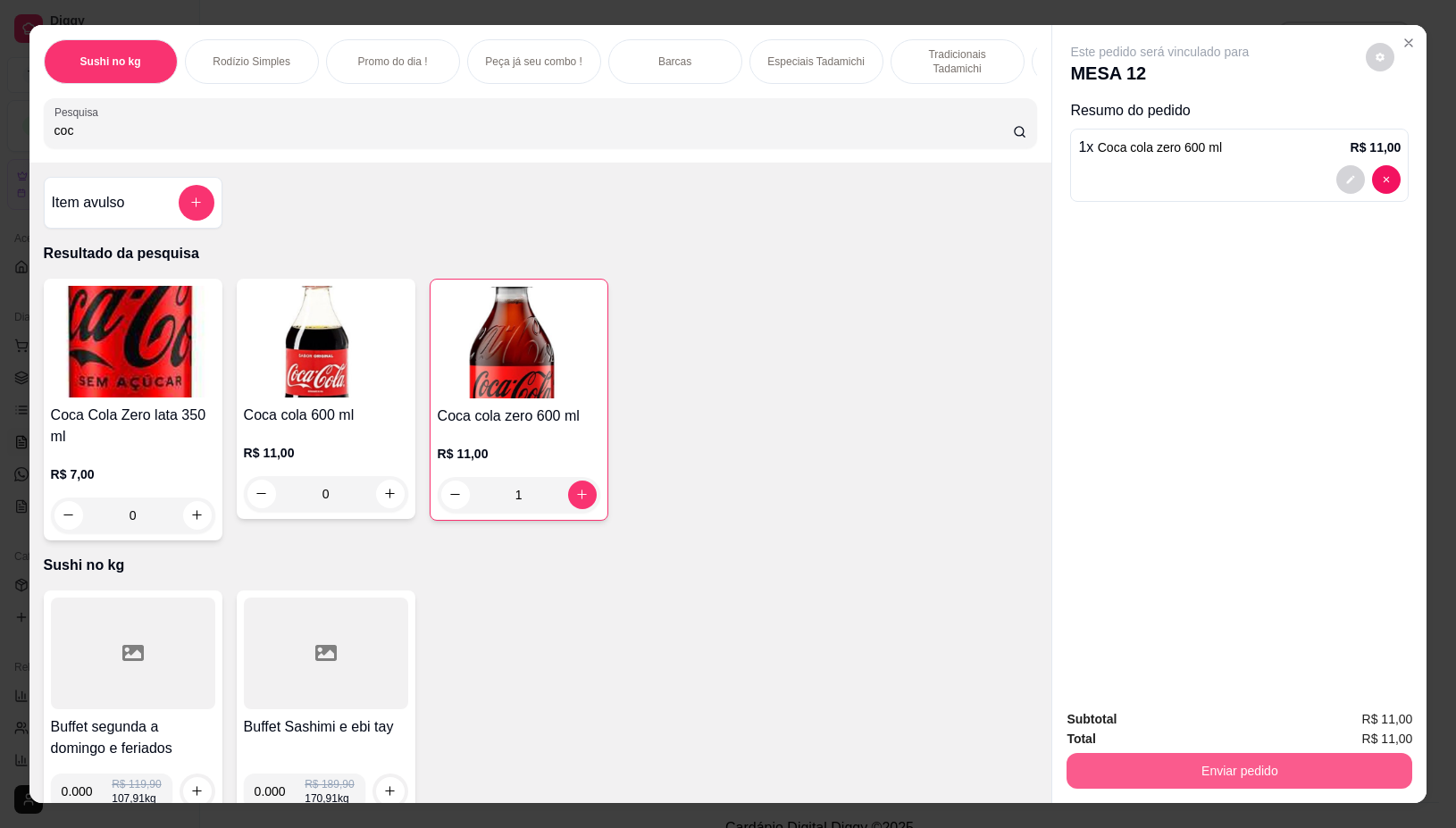
click at [1242, 765] on button "Enviar pedido" at bounding box center [1238, 770] width 346 height 36
click at [1199, 715] on button "Não registrar e enviar pedido" at bounding box center [1178, 718] width 185 height 34
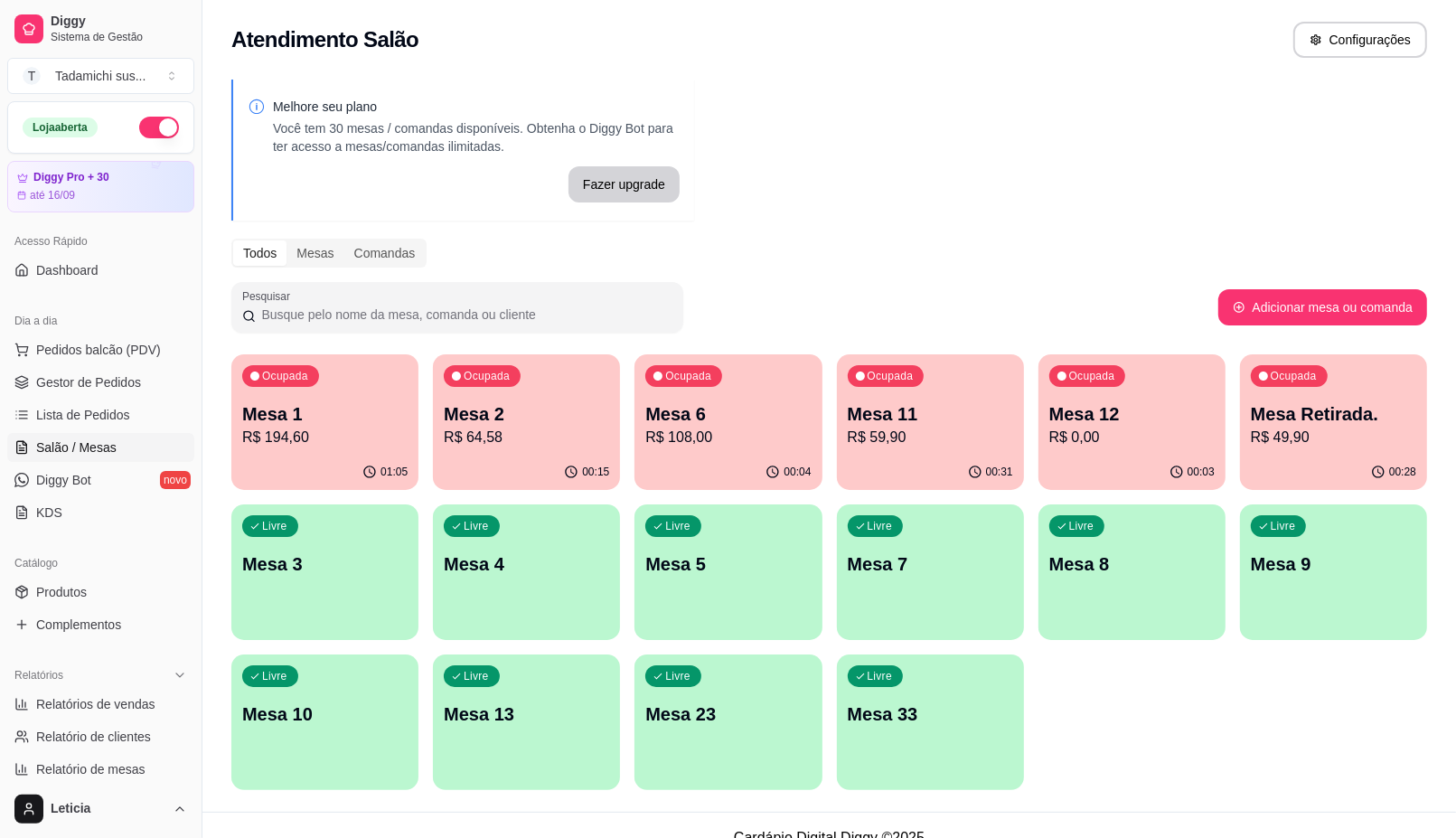
click at [1160, 430] on p "R$ 0,00" at bounding box center [1131, 437] width 165 height 21
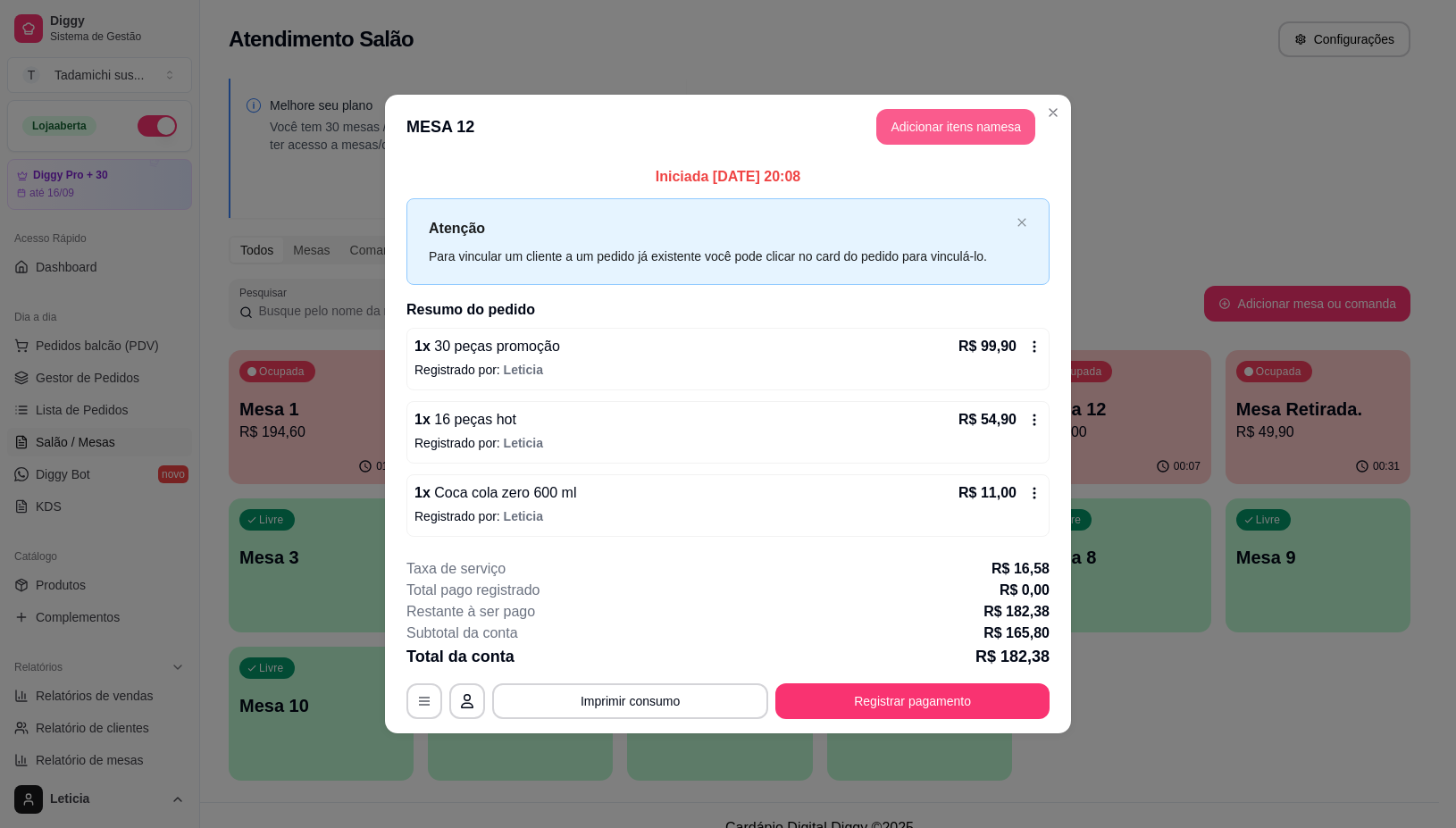
click at [909, 136] on button "Adicionar itens na mesa" at bounding box center [955, 126] width 159 height 36
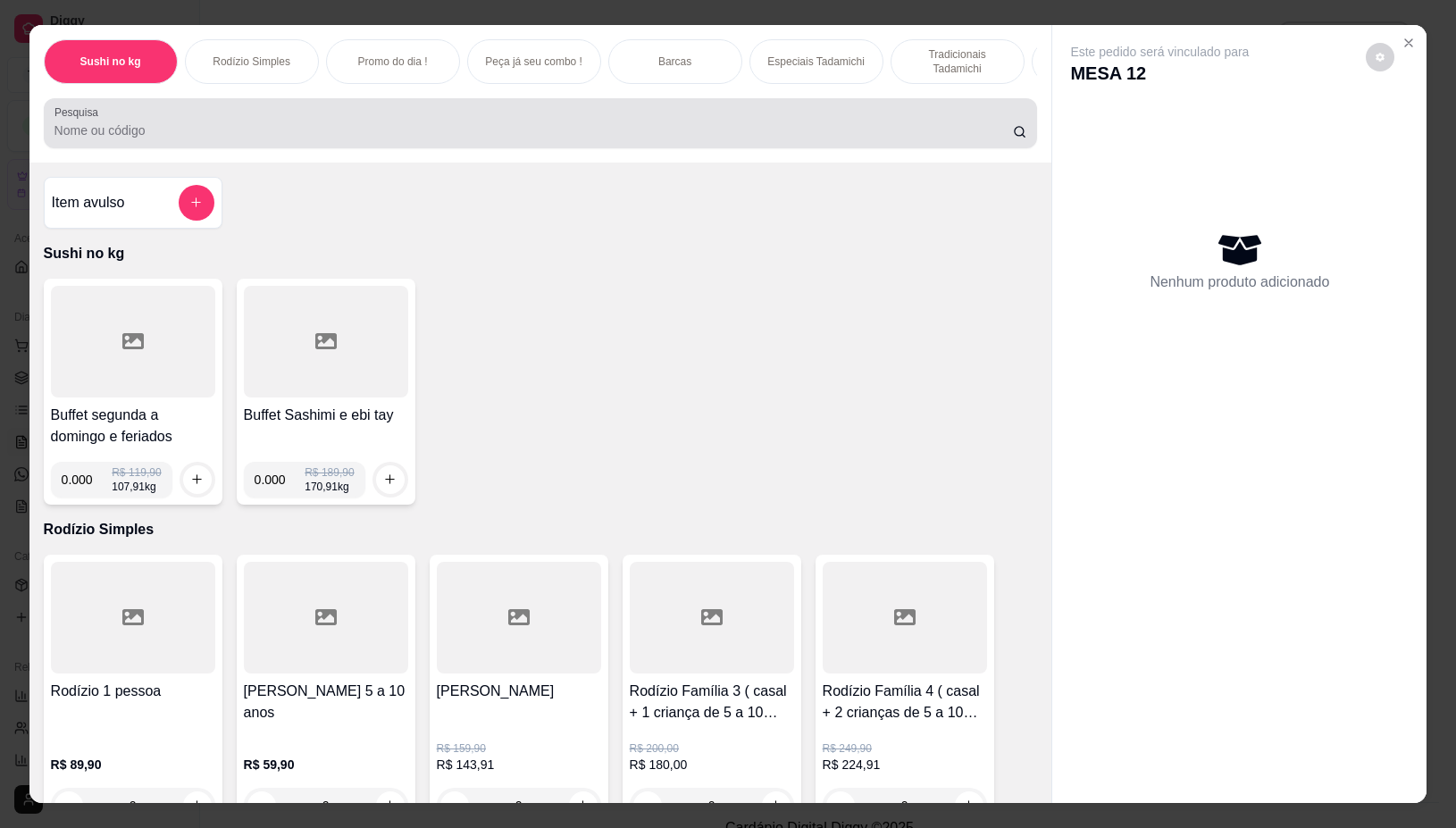
click at [378, 131] on input "Pesquisa" at bounding box center [533, 130] width 958 height 18
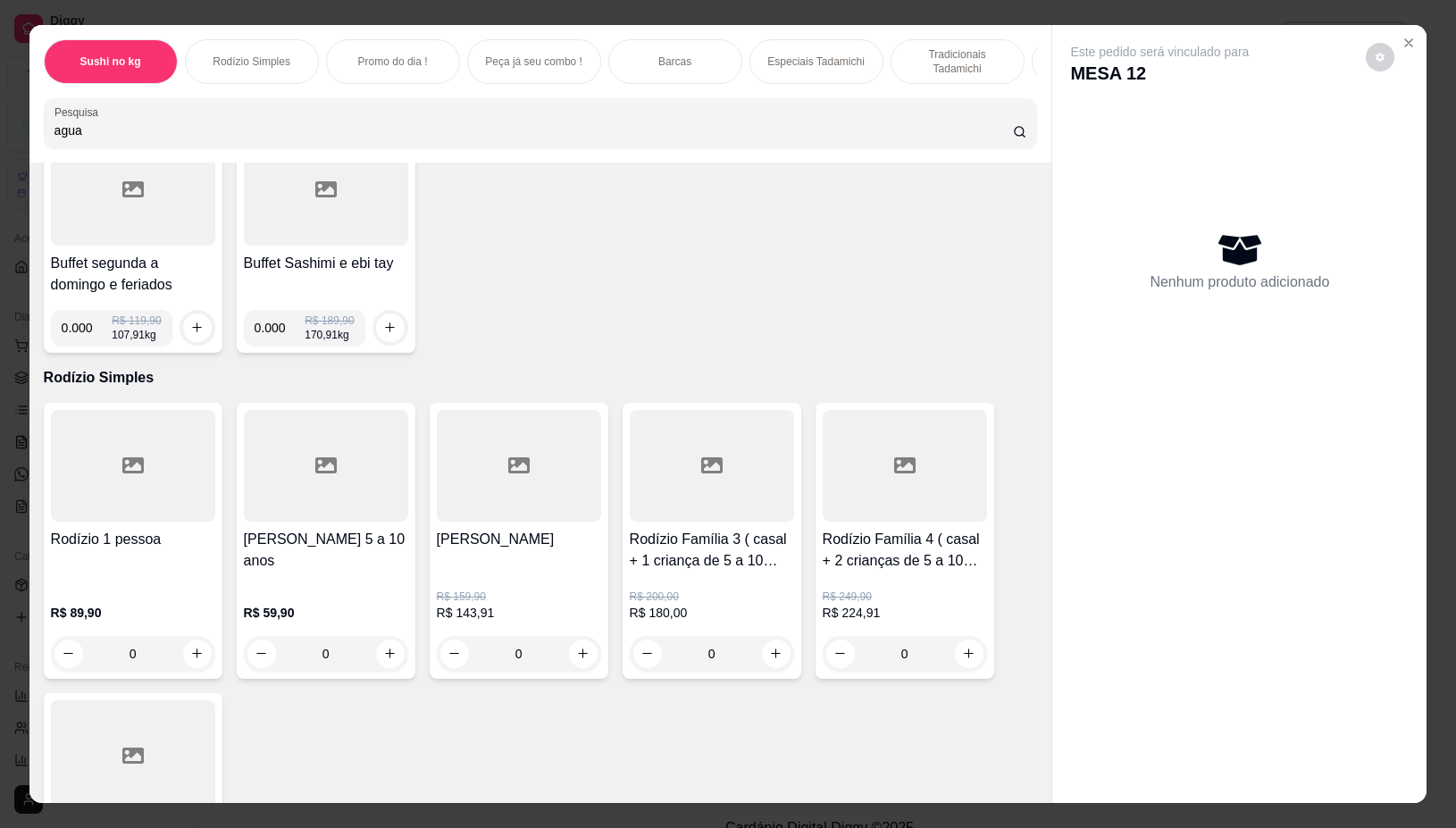
scroll to position [558, 0]
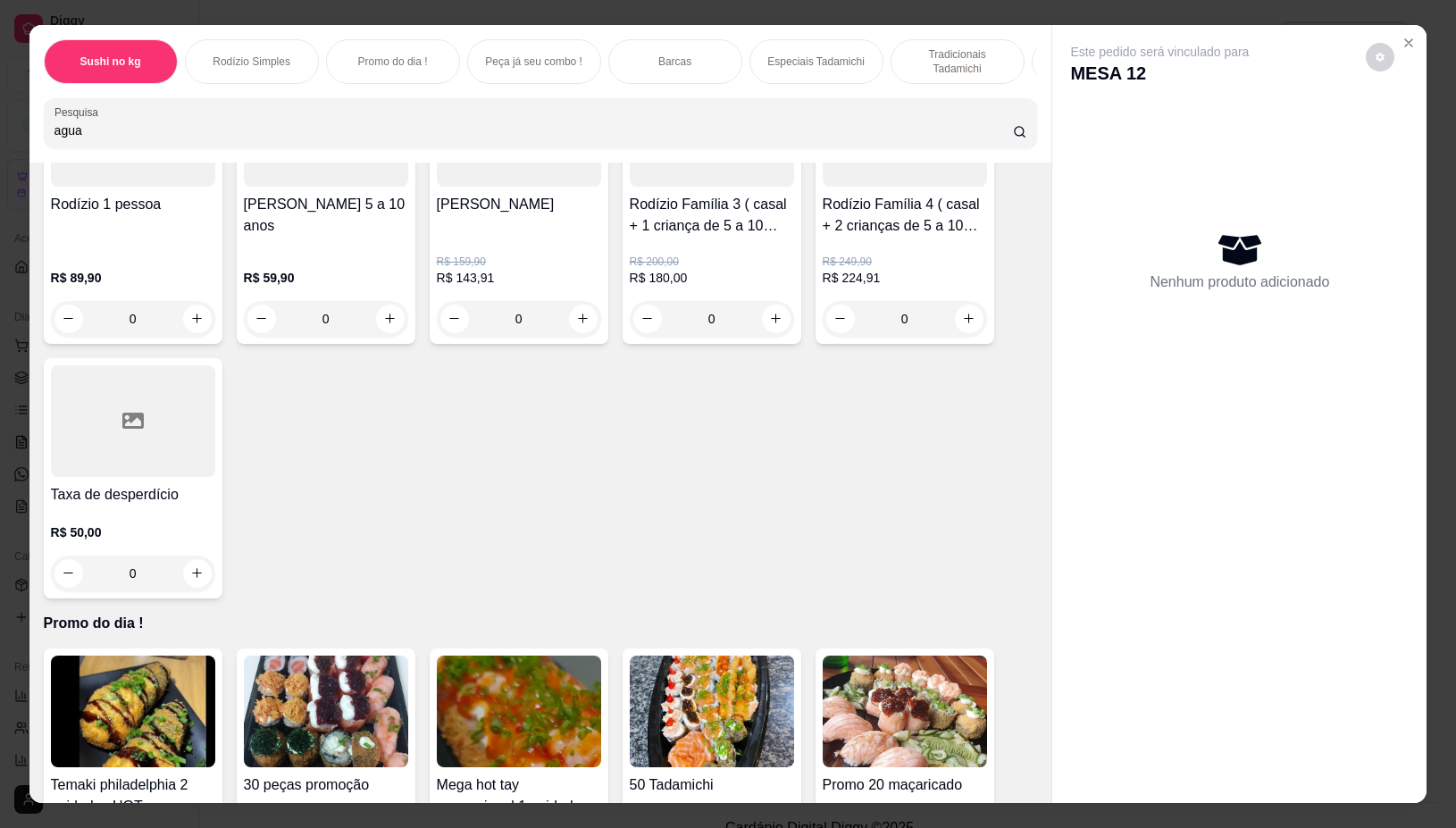
type input "agua"
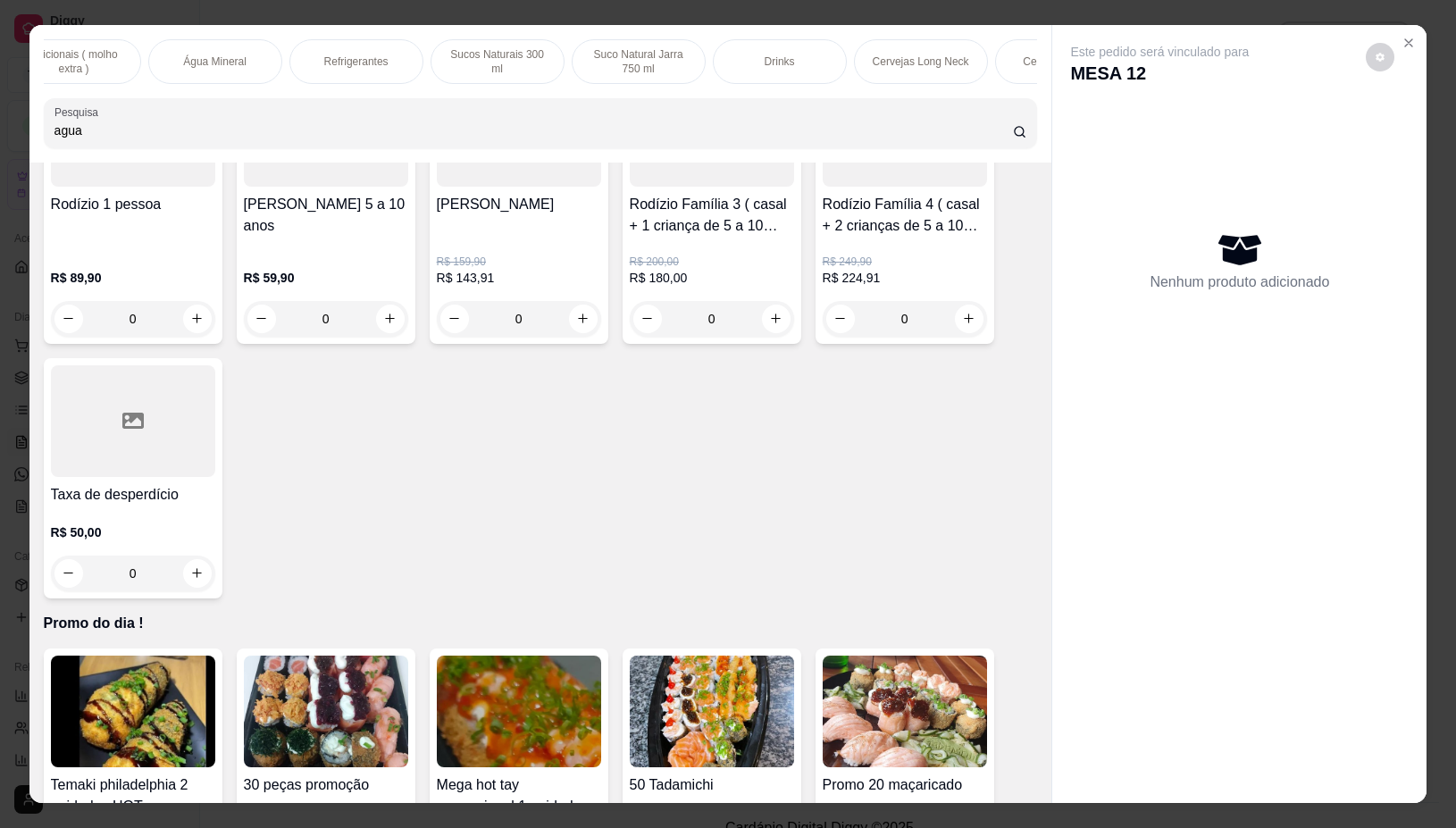
scroll to position [0, 2353]
click at [253, 70] on div "Água Mineral" at bounding box center [297, 62] width 134 height 44
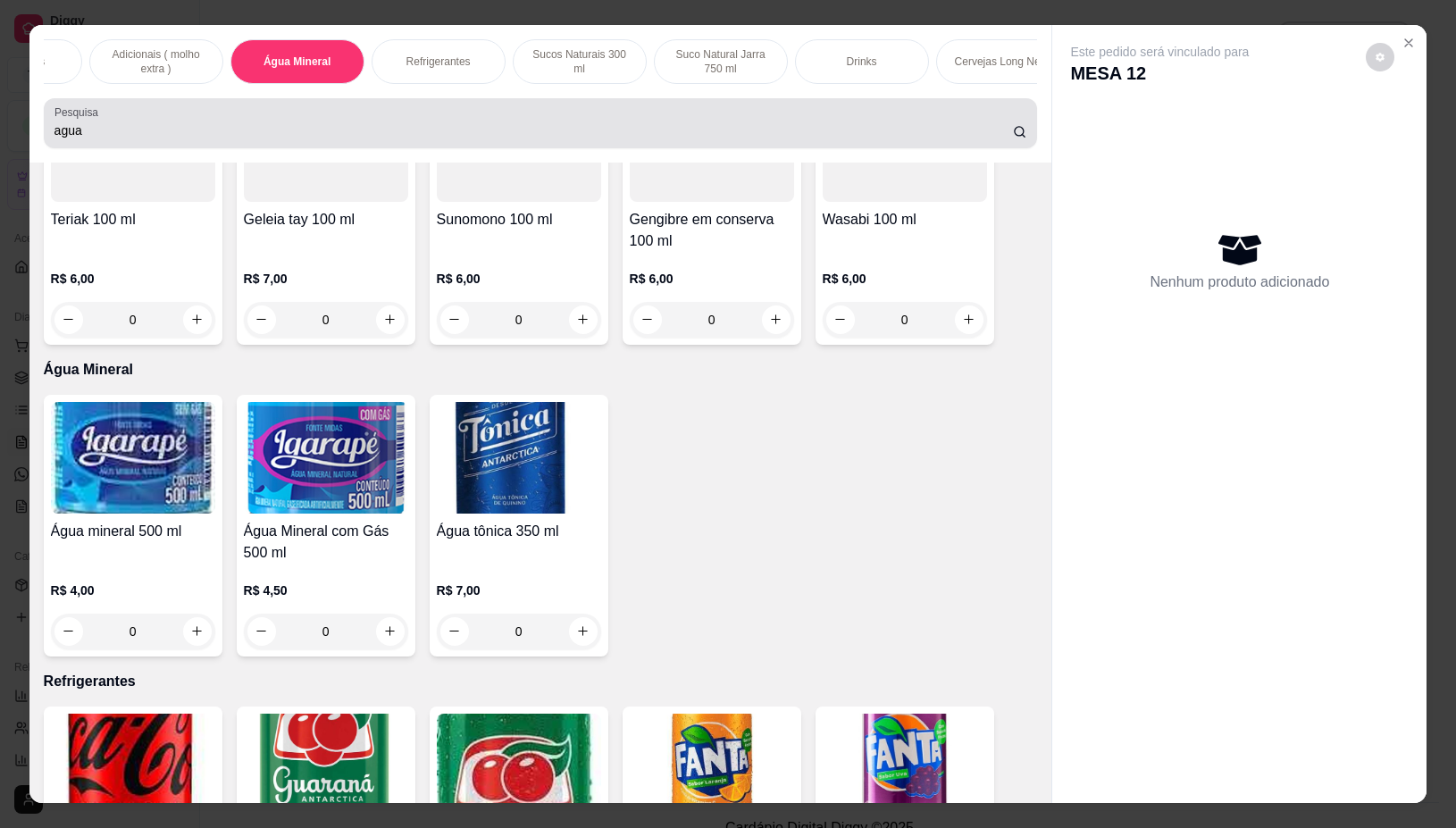
scroll to position [41, 0]
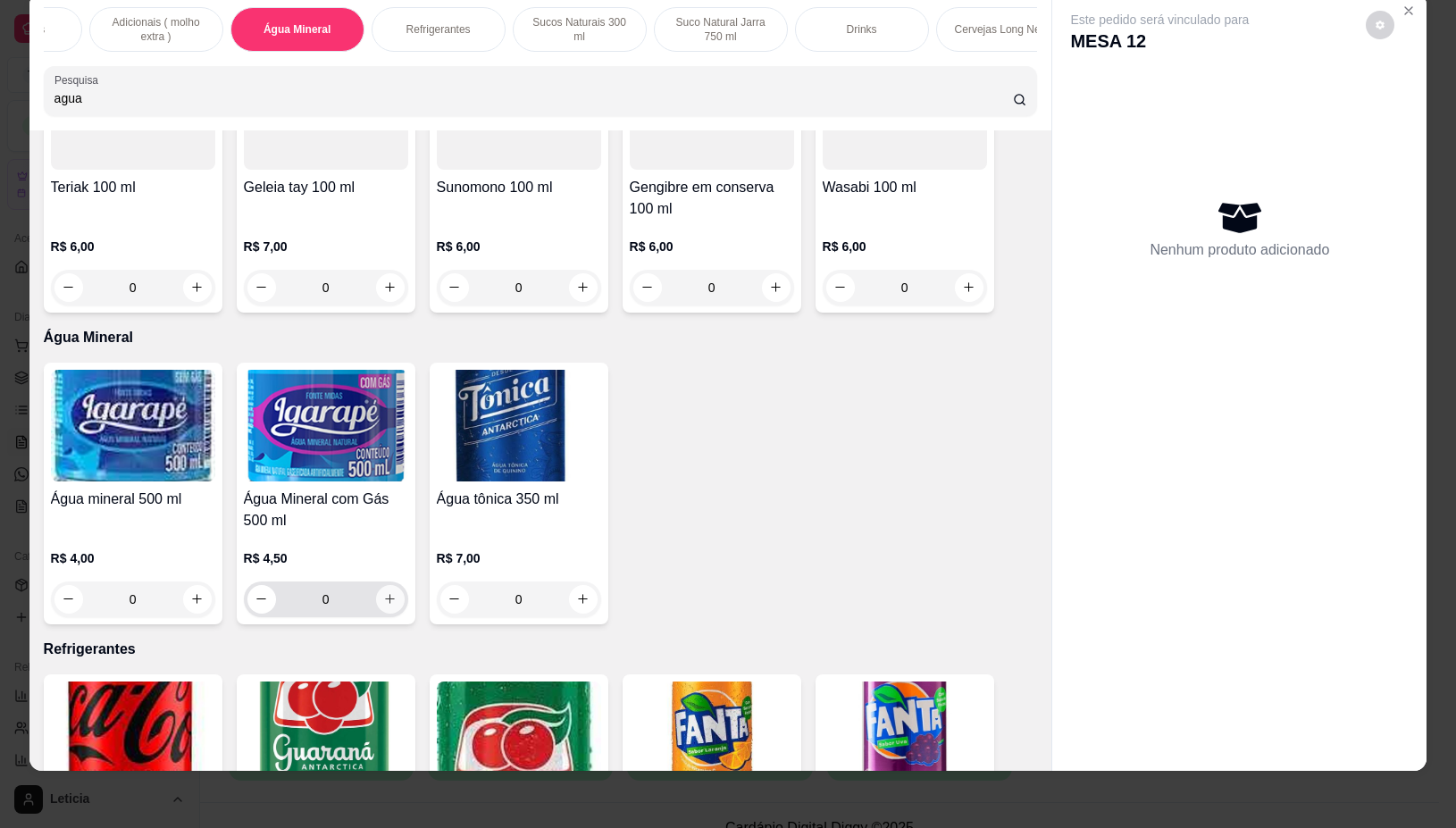
click at [391, 585] on button "increase-product-quantity" at bounding box center [390, 598] width 29 height 29
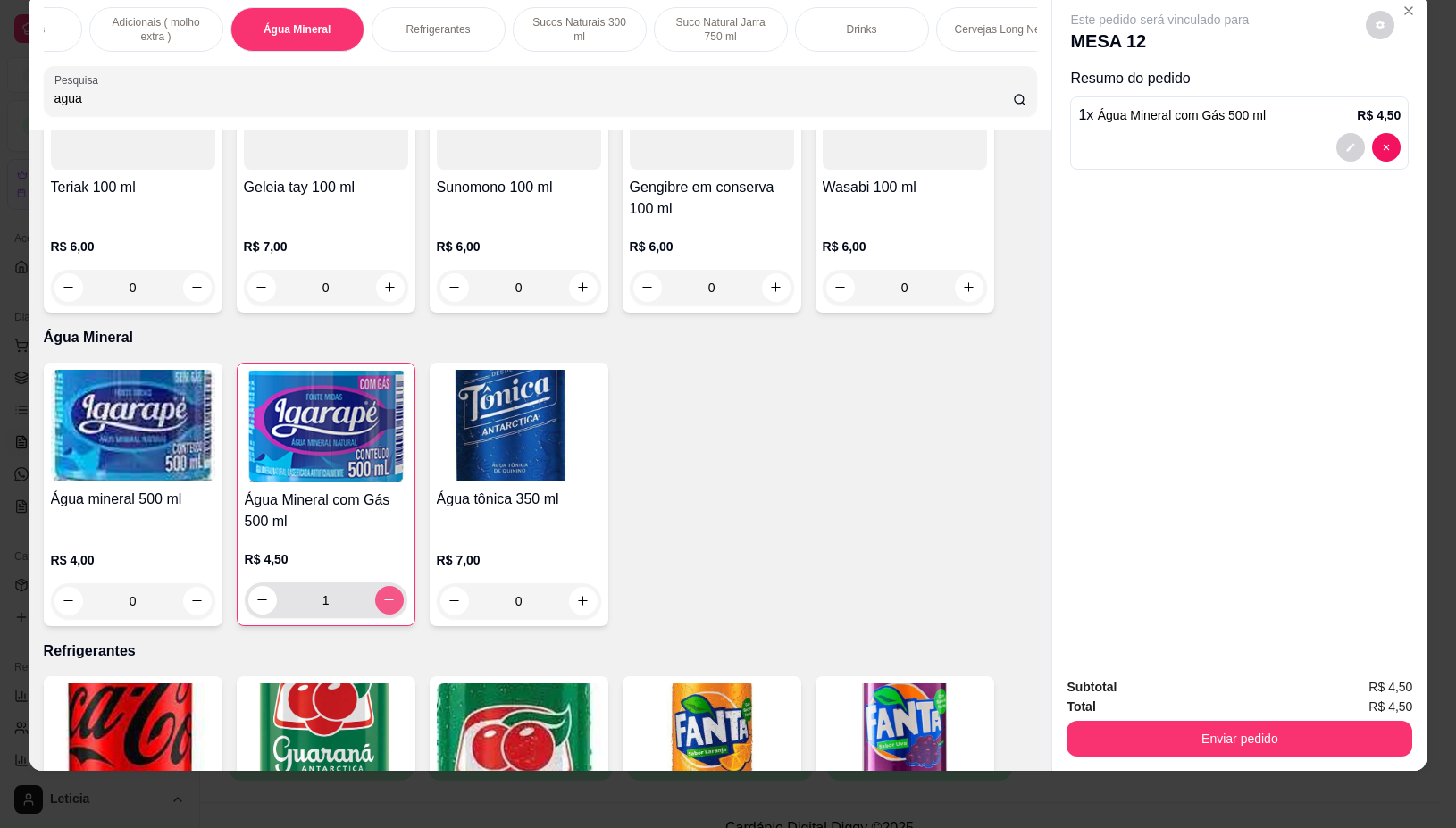
type input "1"
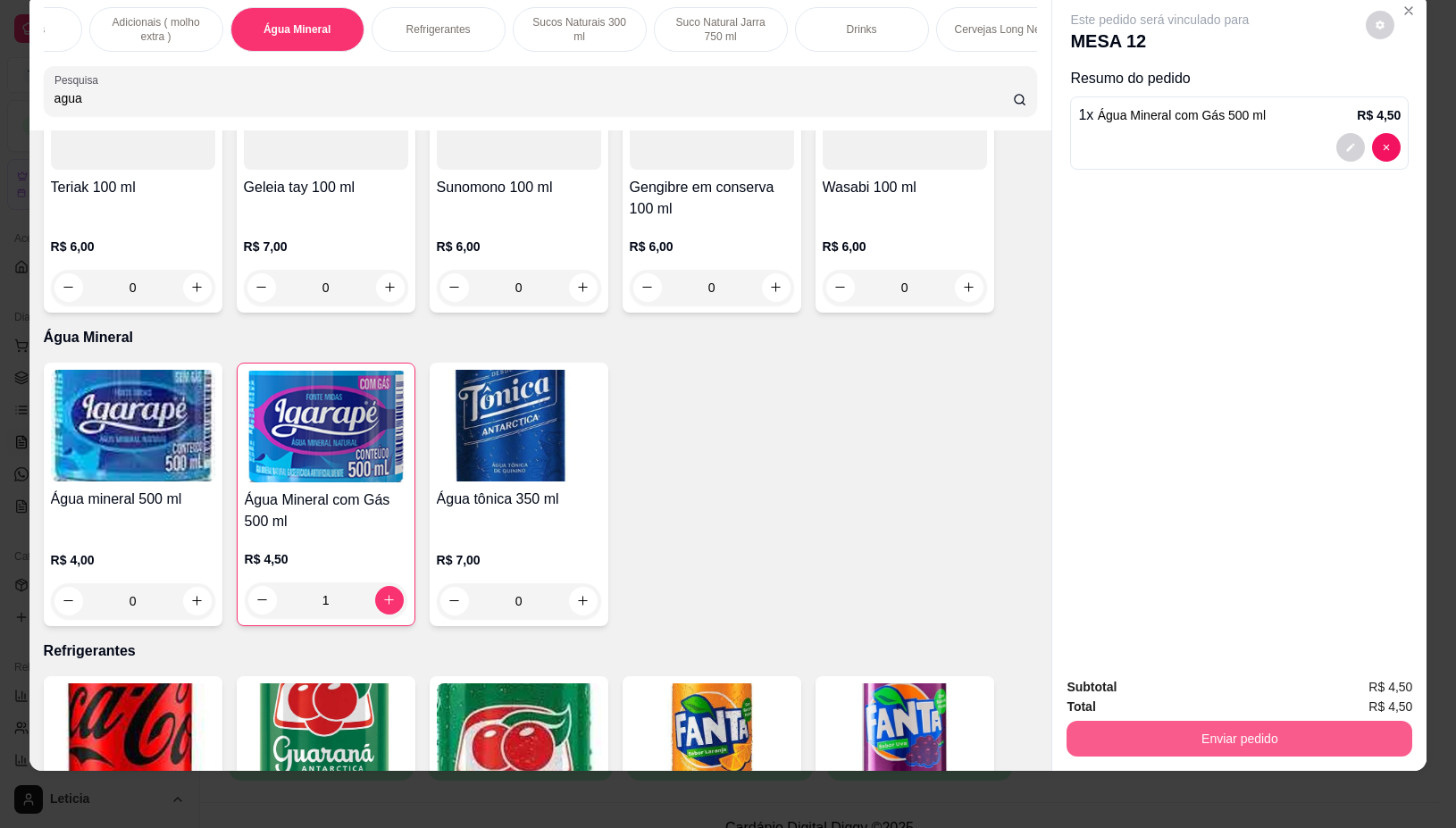
click at [1157, 721] on button "Enviar pedido" at bounding box center [1238, 739] width 346 height 36
click at [1161, 679] on button "Não registrar e enviar pedido" at bounding box center [1178, 679] width 185 height 34
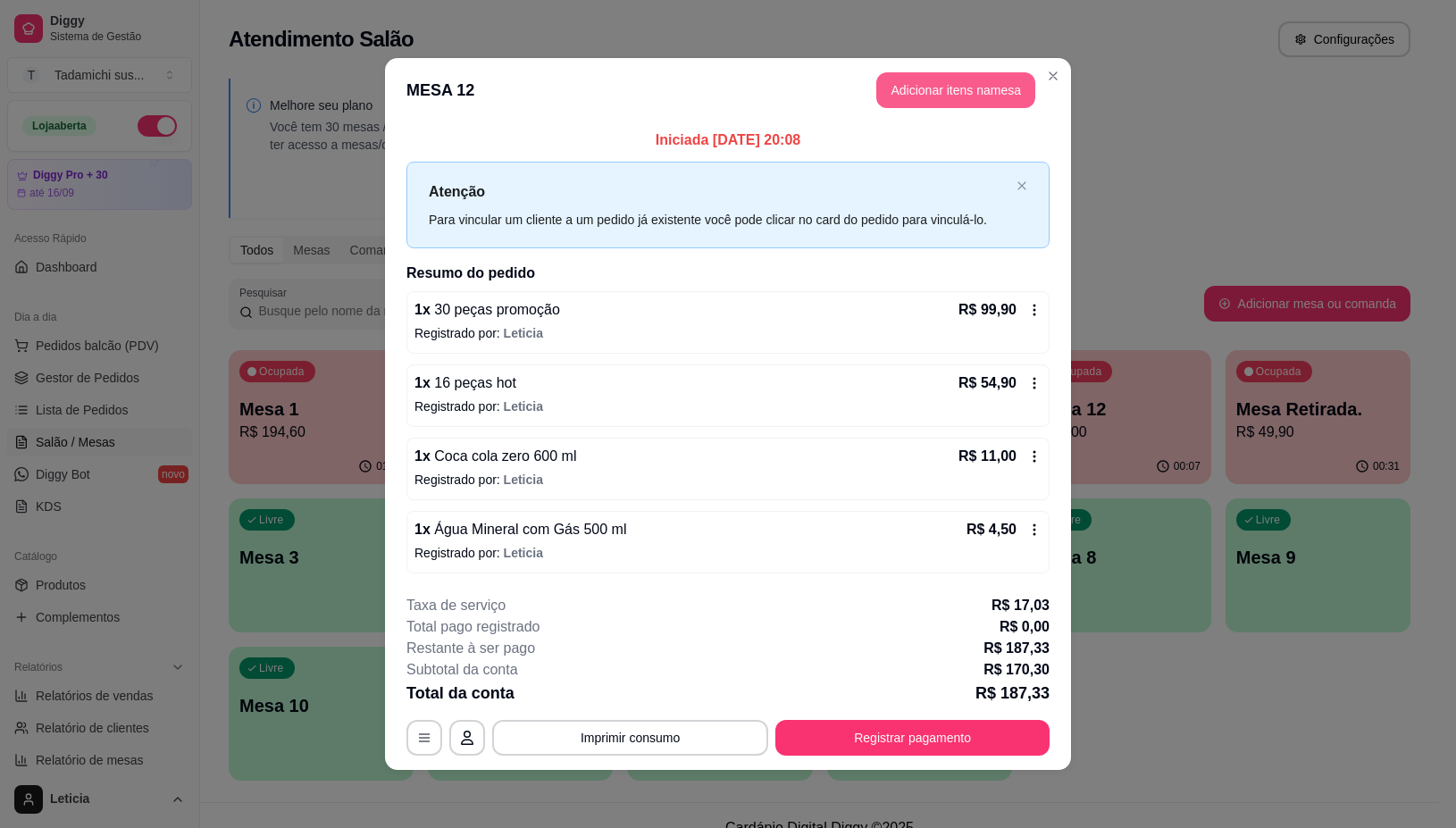
click at [936, 99] on button "Adicionar itens na mesa" at bounding box center [955, 89] width 159 height 36
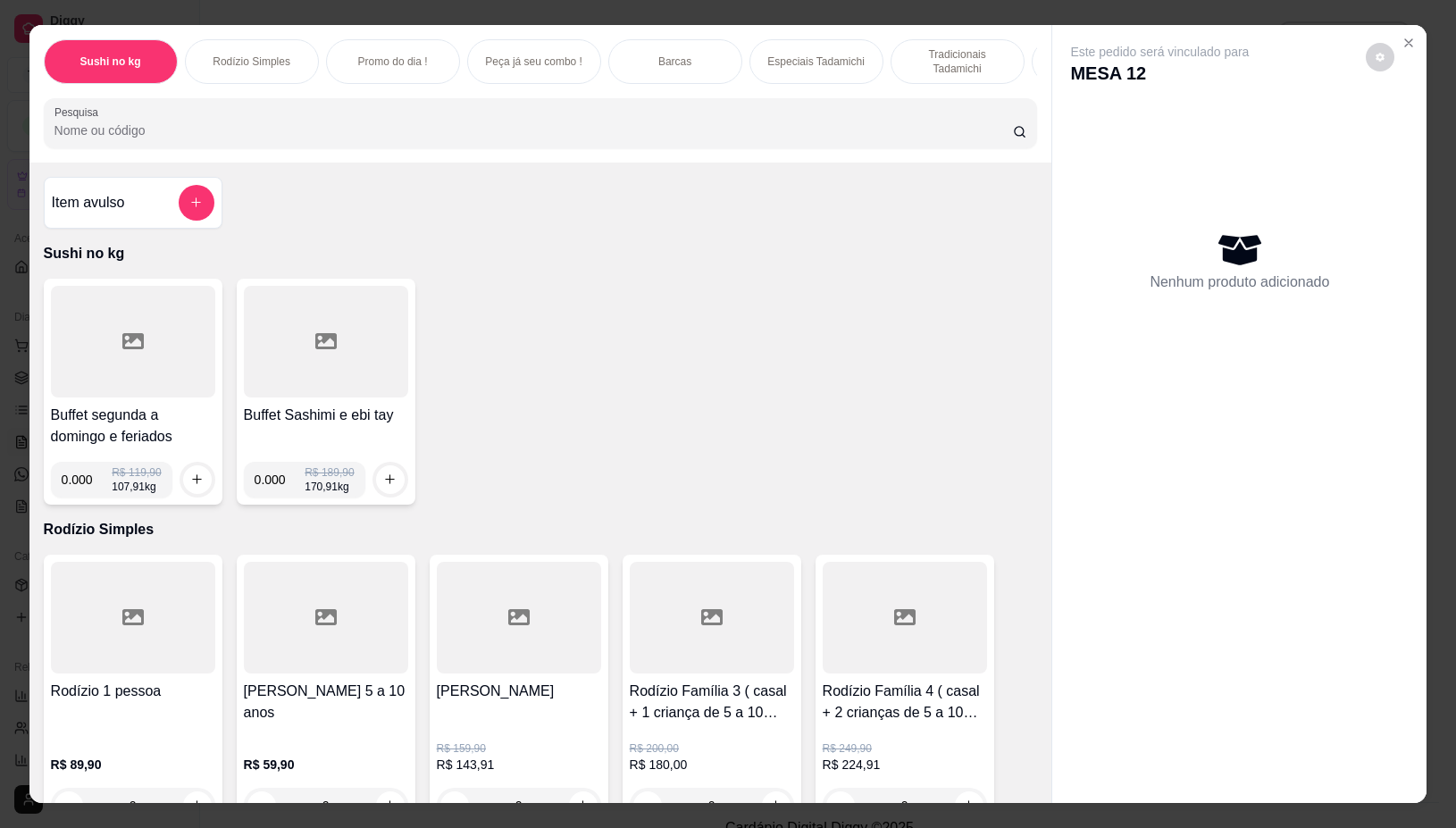
click at [668, 139] on input "Pesquisa" at bounding box center [533, 130] width 958 height 18
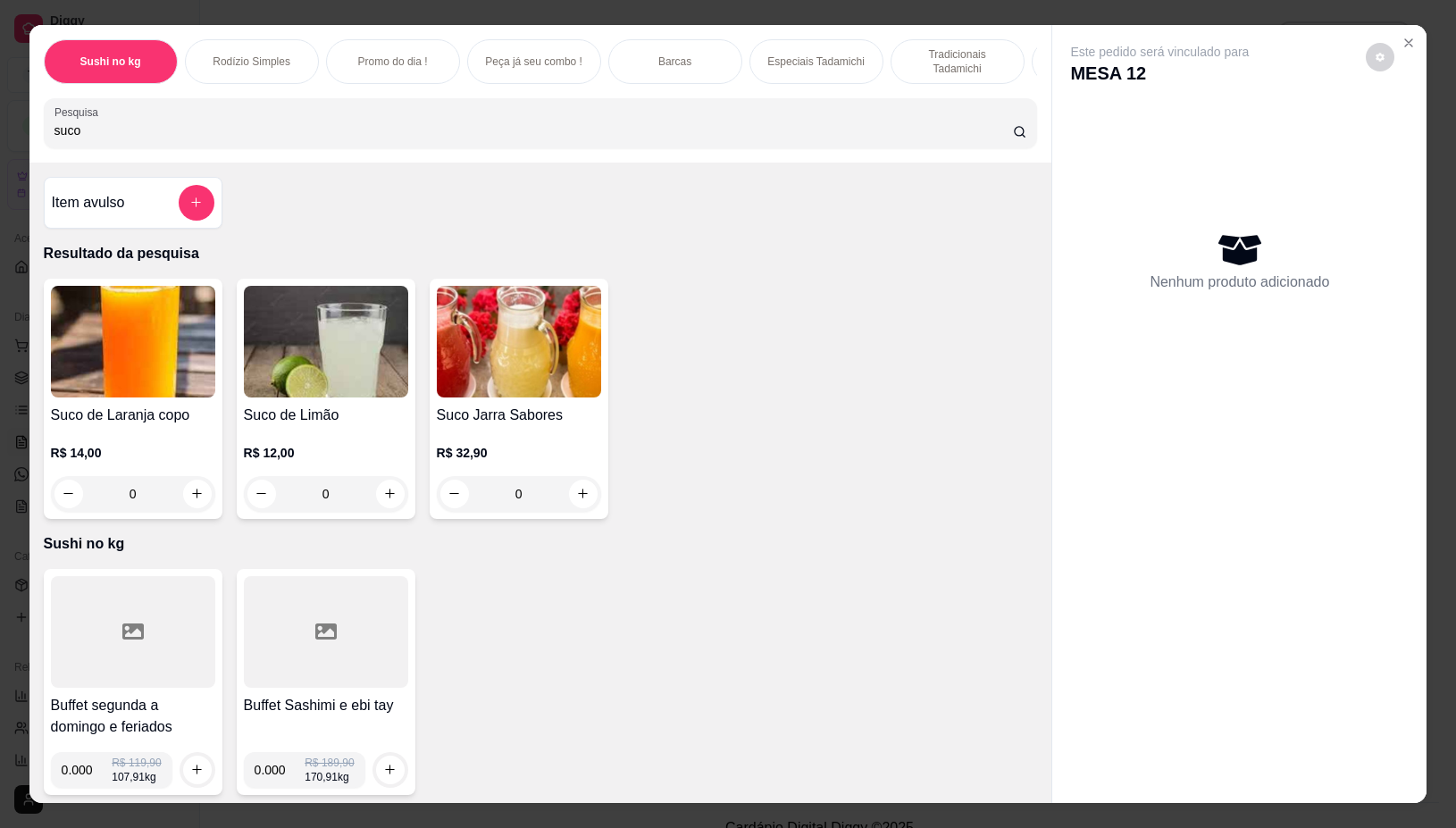
type input "suco"
click at [383, 500] on icon "increase-product-quantity" at bounding box center [389, 493] width 14 height 14
type input "1"
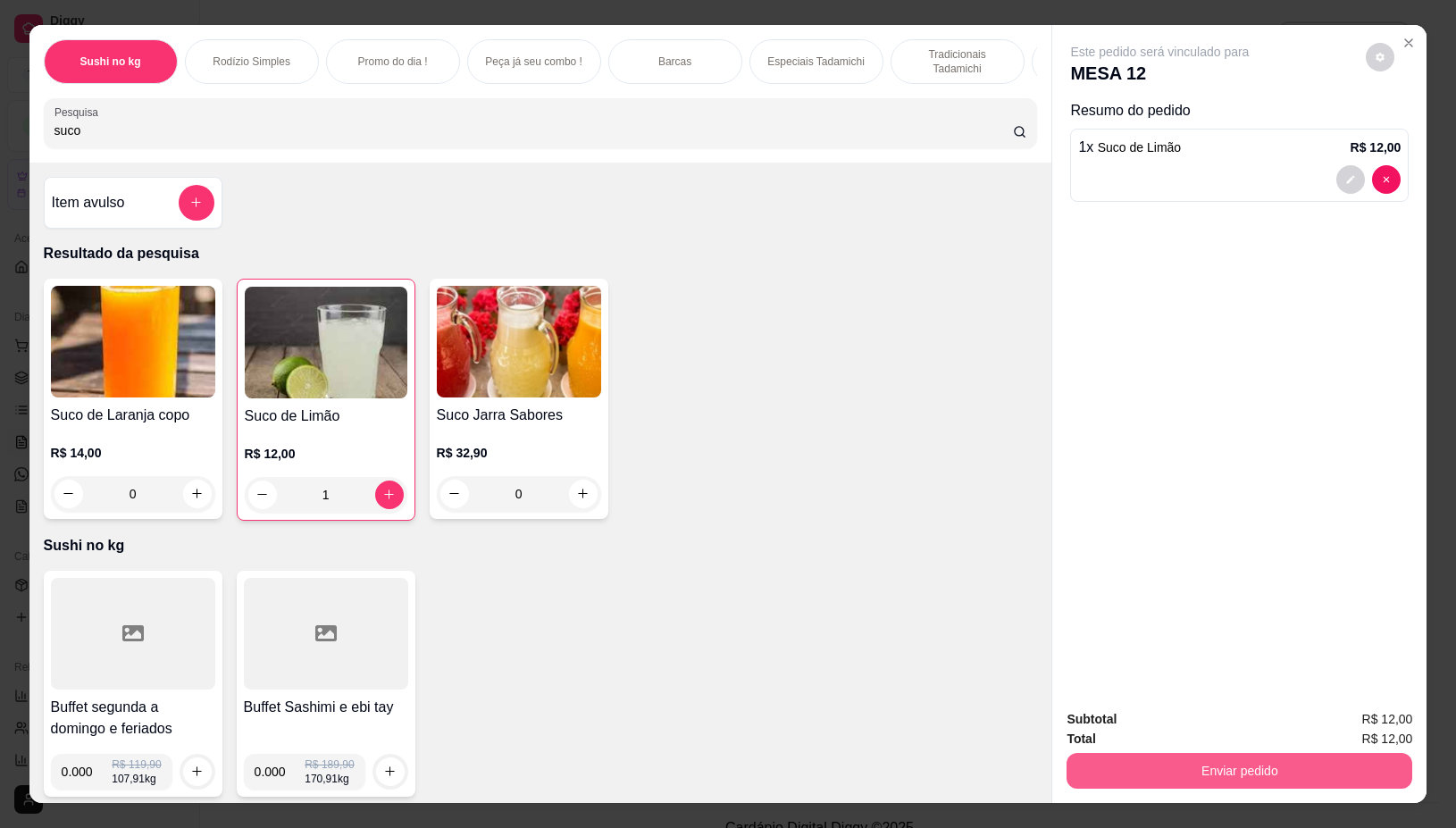
click at [1343, 754] on button "Enviar pedido" at bounding box center [1238, 770] width 346 height 36
click at [1239, 707] on button "Não registrar e enviar pedido" at bounding box center [1178, 718] width 185 height 34
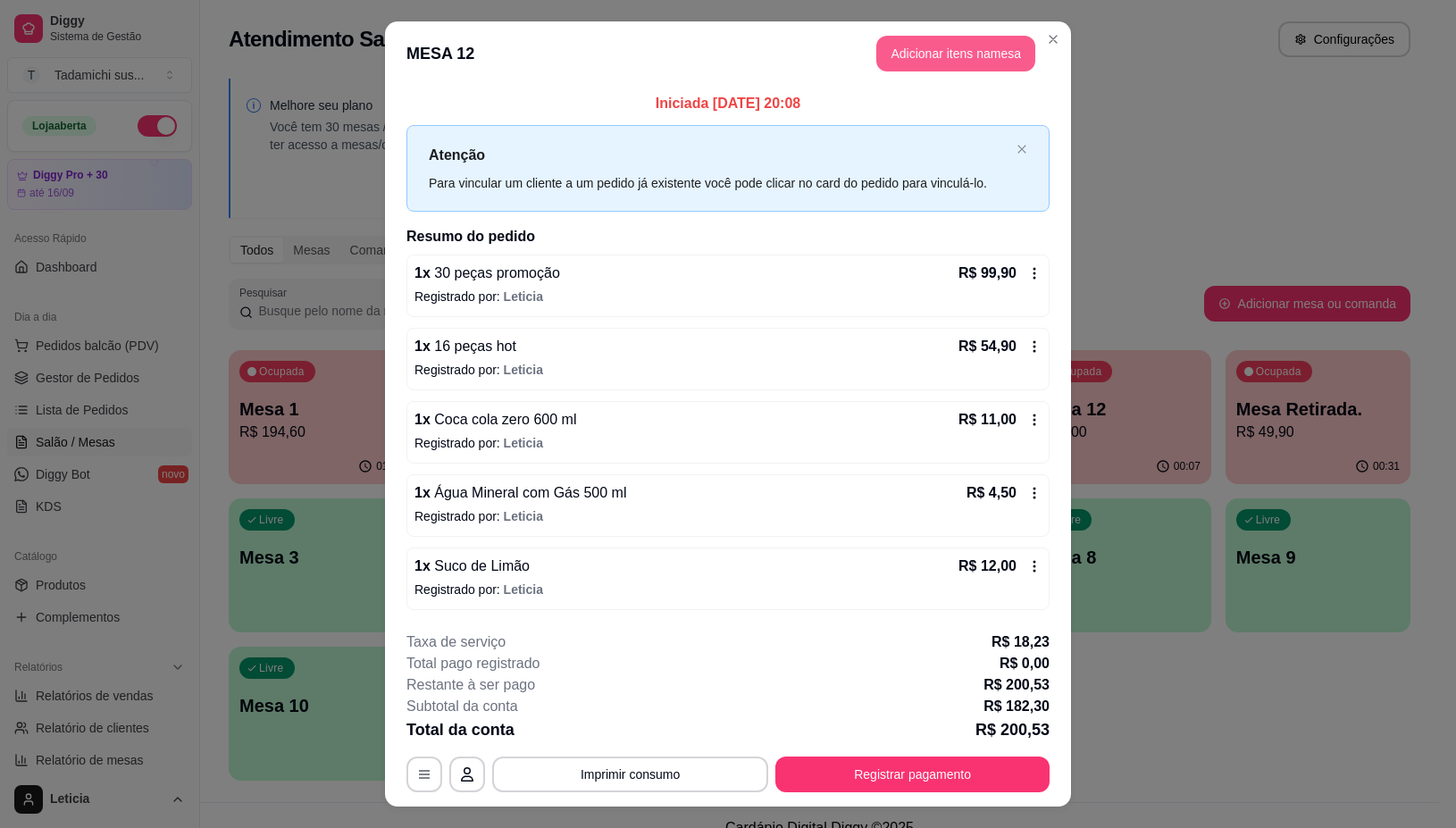
click at [998, 51] on button "Adicionar itens na mesa" at bounding box center [955, 53] width 159 height 36
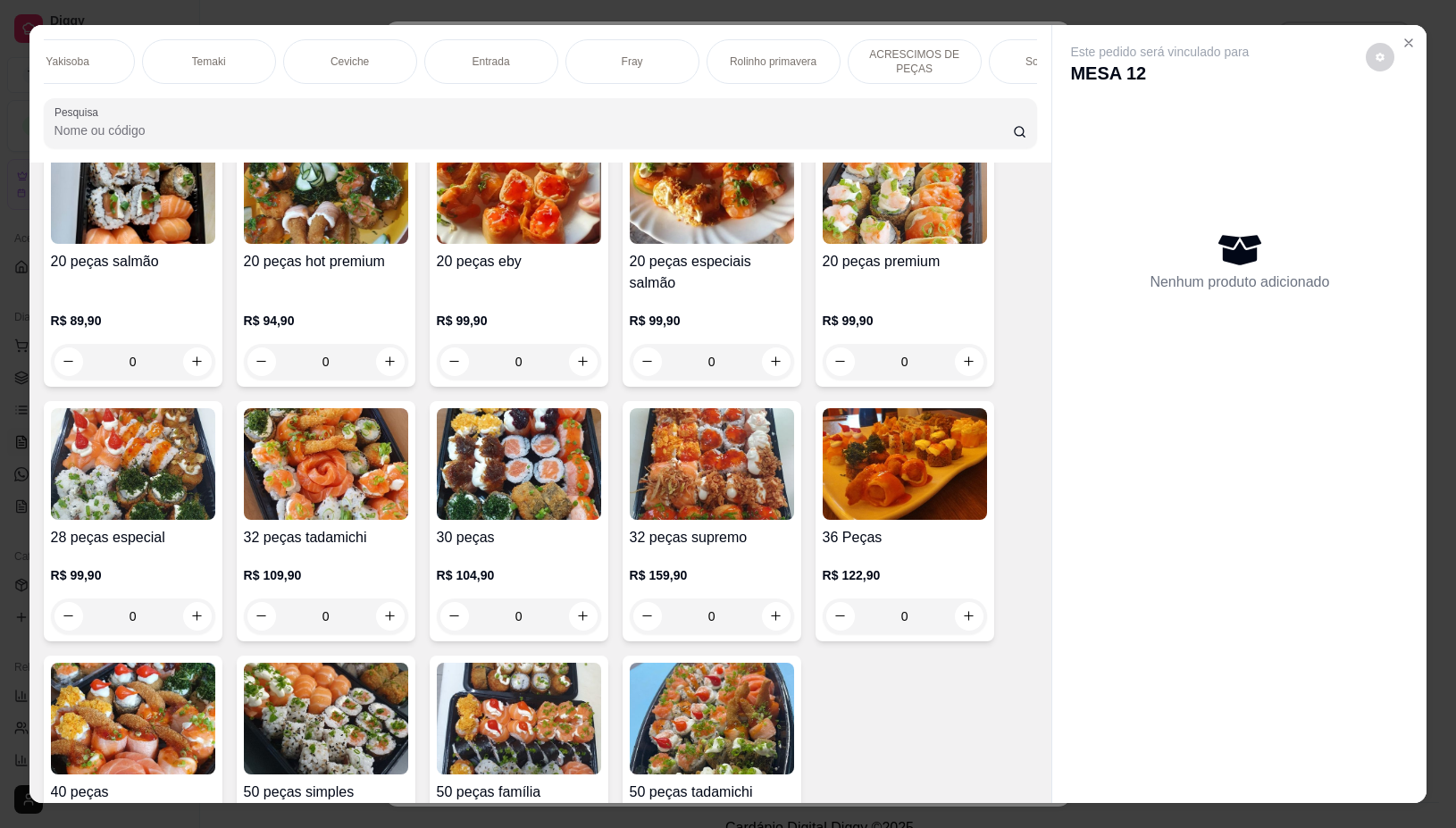
scroll to position [0, 1340]
click at [415, 40] on div "Entrada" at bounding box center [464, 62] width 134 height 44
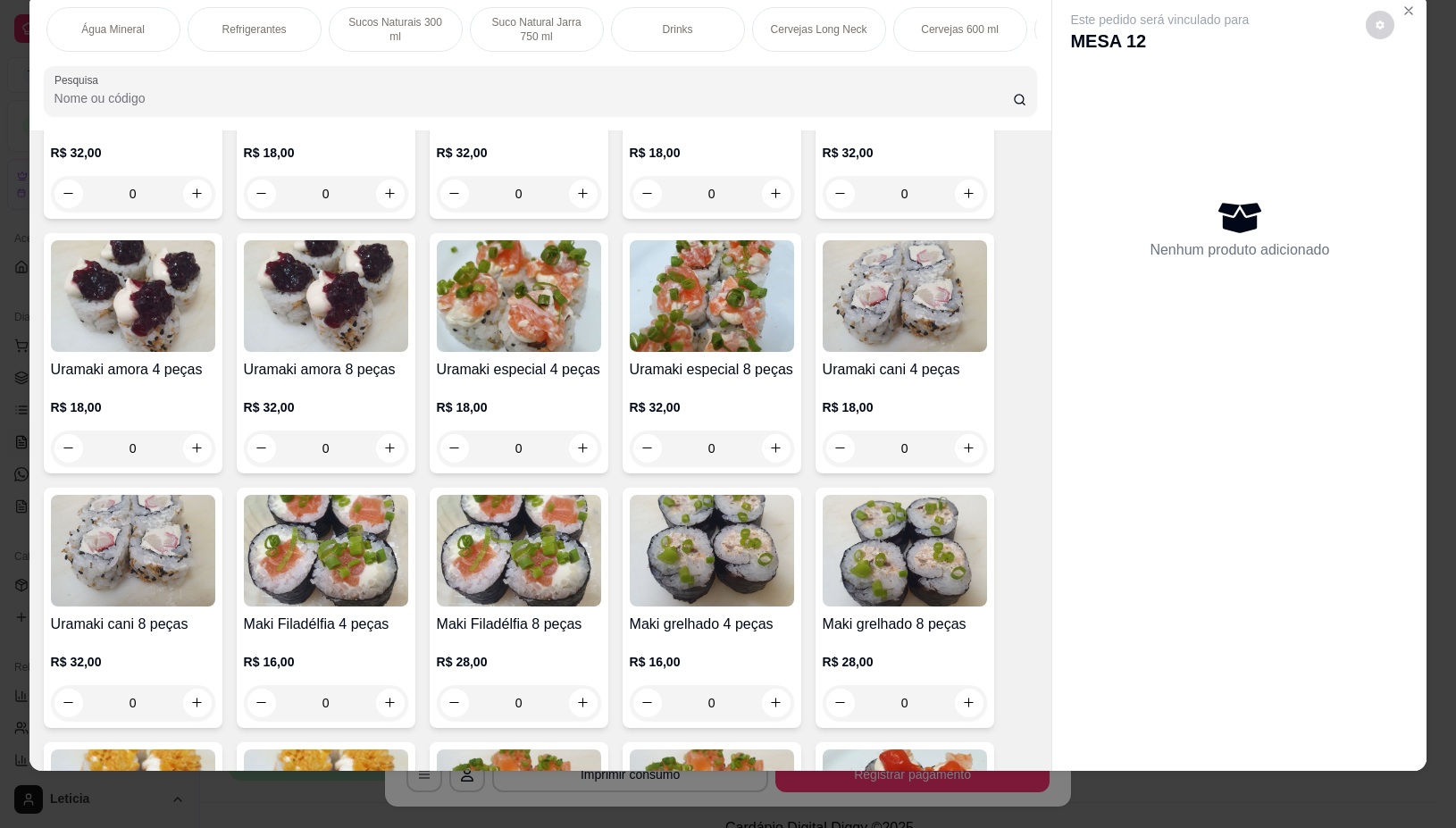
scroll to position [0, 2634]
click at [1014, 52] on div "Sushi no kg Rodízio Simples Promo do dia ! Peça já seu combo ! Barcas Especiais…" at bounding box center [540, 61] width 1023 height 137
click at [734, 14] on div "Bar Tadamichi" at bounding box center [691, 30] width 134 height 44
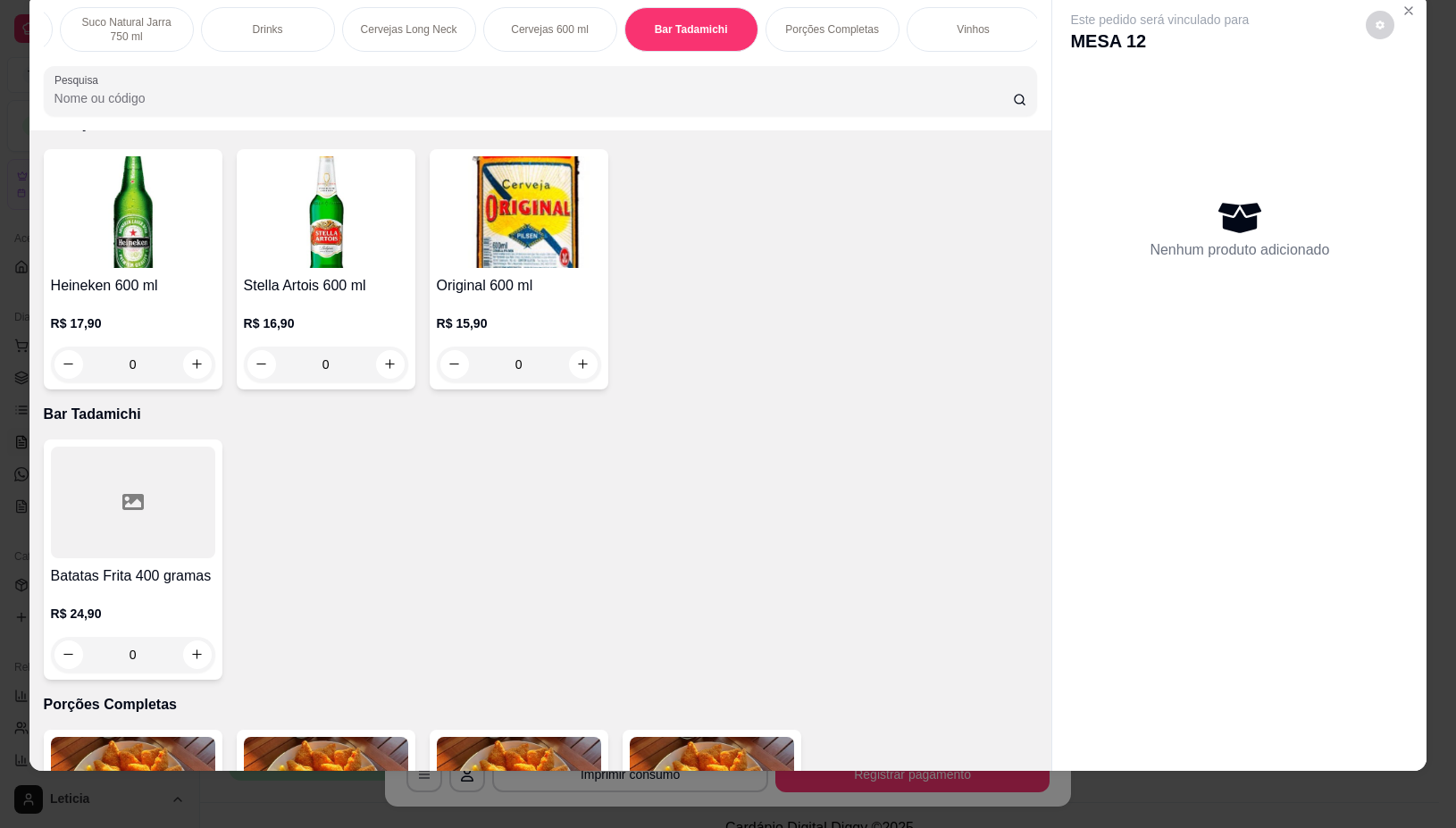
scroll to position [19004, 0]
